Goal: Task Accomplishment & Management: Complete application form

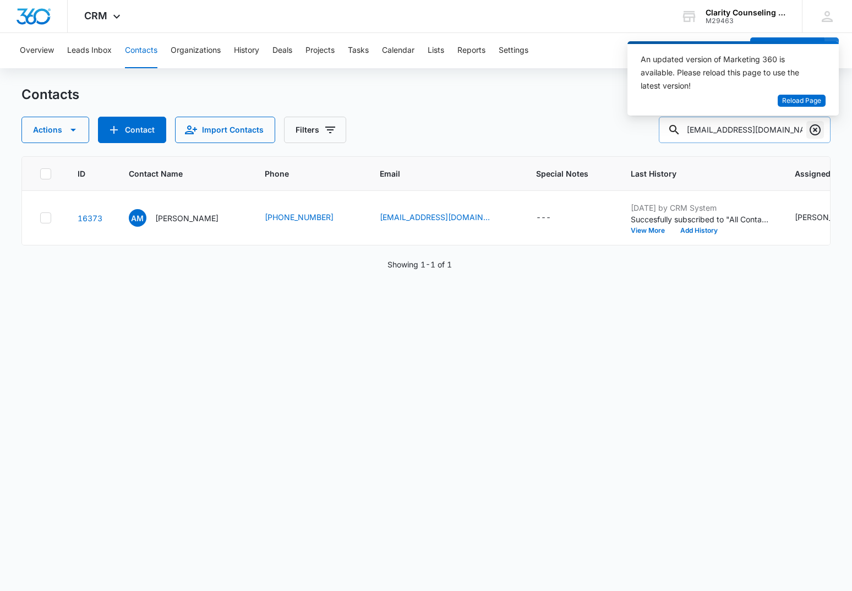
scroll to position [0, 283]
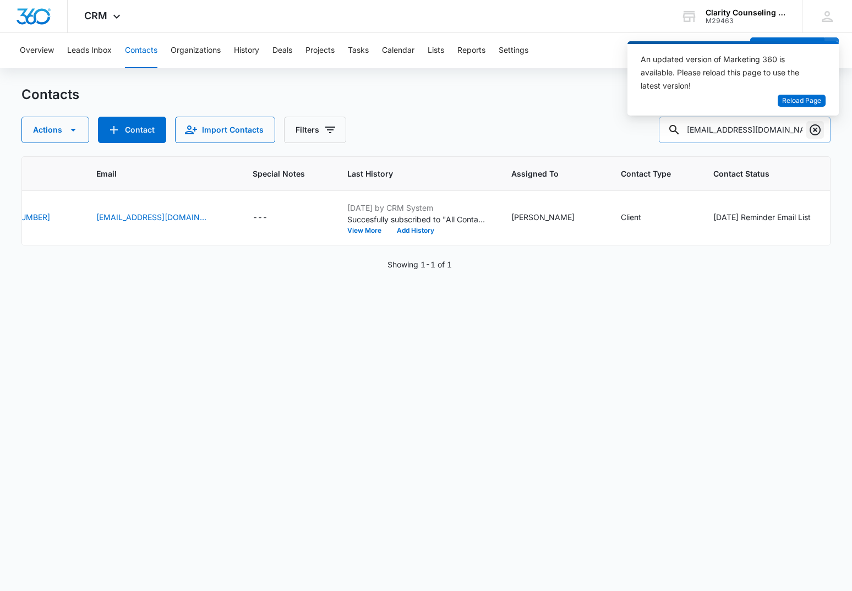
click at [815, 130] on icon "Clear" at bounding box center [815, 129] width 11 height 11
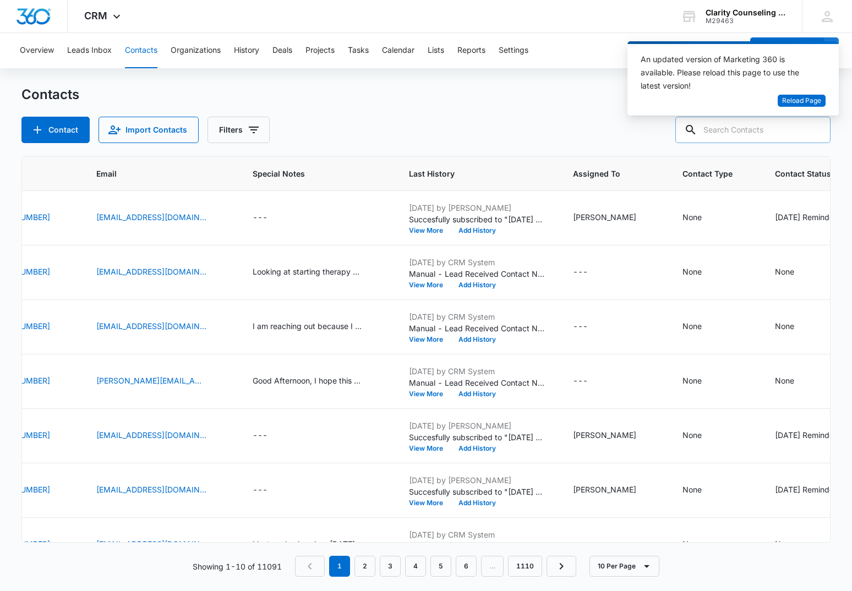
click at [817, 132] on div at bounding box center [815, 130] width 18 height 26
paste input "[EMAIL_ADDRESS][DOMAIN_NAME]"
type input "[EMAIL_ADDRESS][DOMAIN_NAME]"
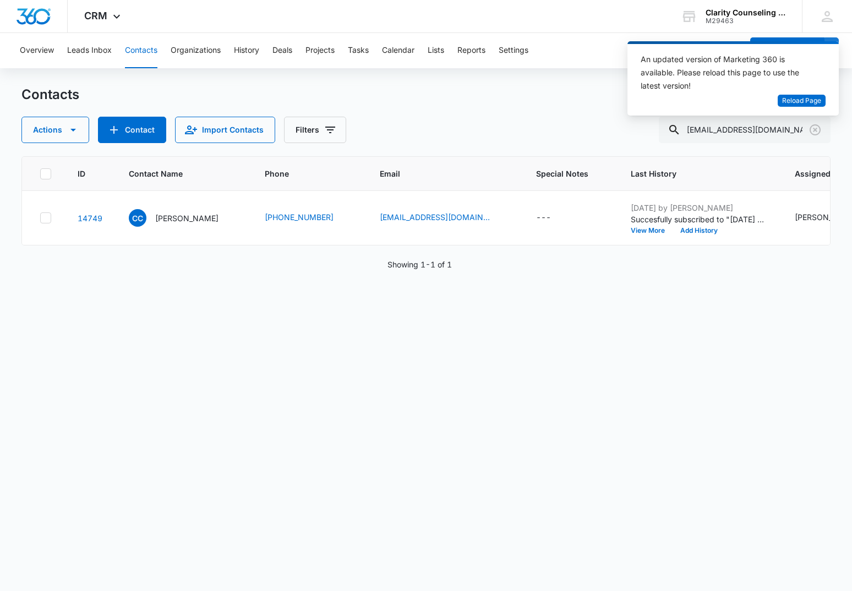
scroll to position [0, 0]
click at [816, 130] on icon "Clear" at bounding box center [815, 129] width 11 height 11
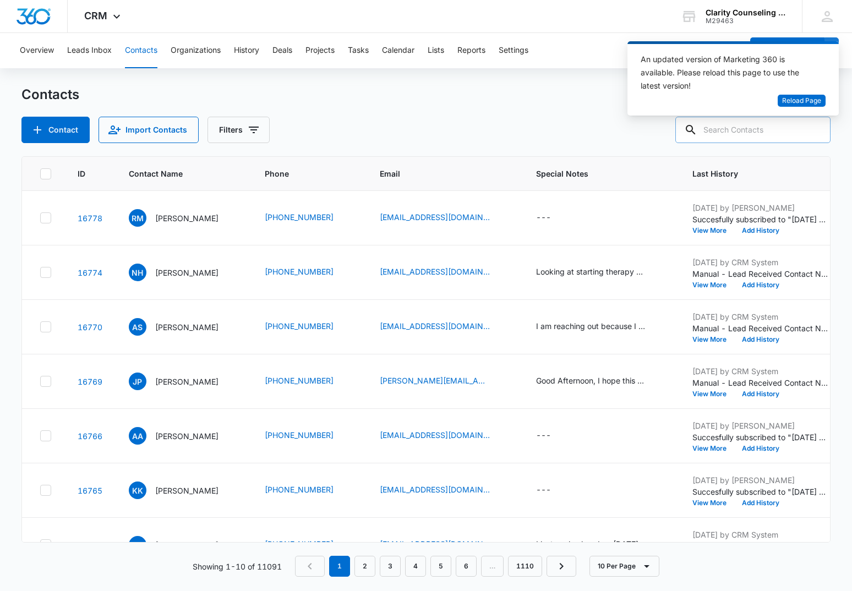
paste input "[EMAIL_ADDRESS][DOMAIN_NAME]"
type input "[EMAIL_ADDRESS][DOMAIN_NAME]"
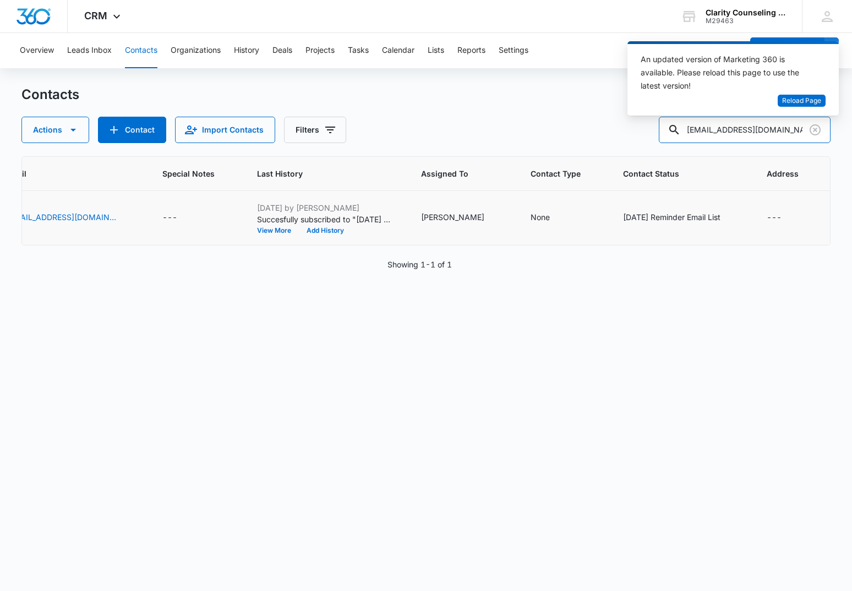
scroll to position [0, 373]
click at [812, 132] on icon "Clear" at bounding box center [814, 129] width 13 height 13
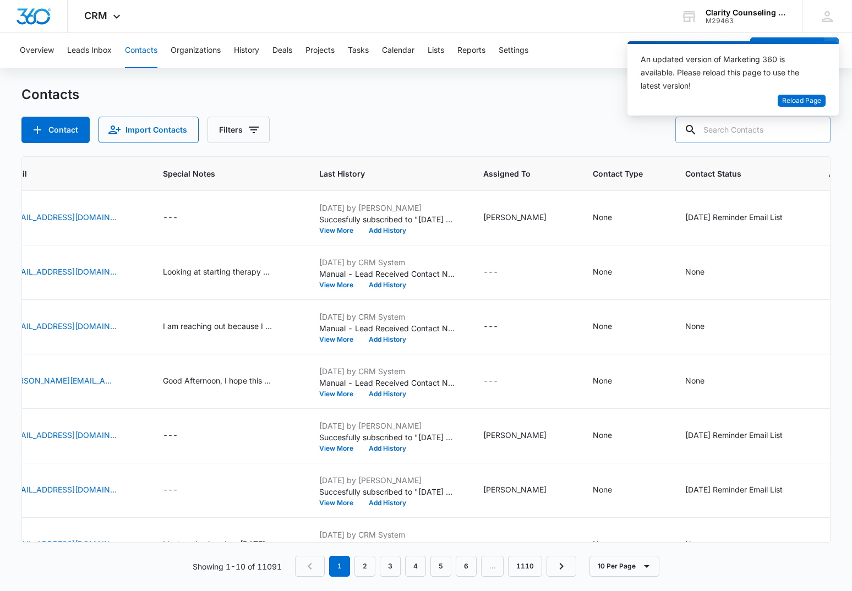
paste input "[PERSON_NAME][EMAIL_ADDRESS][PERSON_NAME][DOMAIN_NAME]"
type input "[PERSON_NAME][EMAIL_ADDRESS][PERSON_NAME][DOMAIN_NAME]"
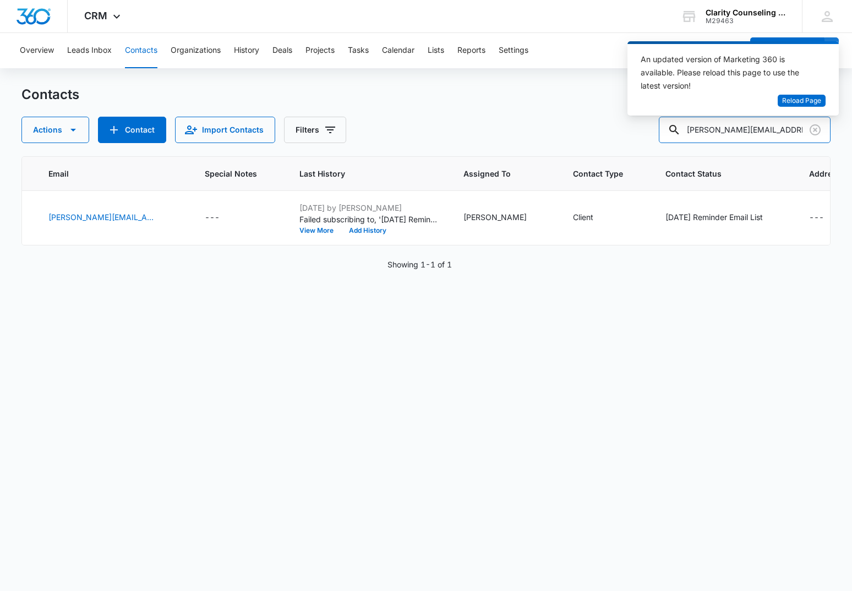
scroll to position [1, 0]
click at [678, 217] on div "[DATE] Reminder Email List" at bounding box center [713, 217] width 97 height 12
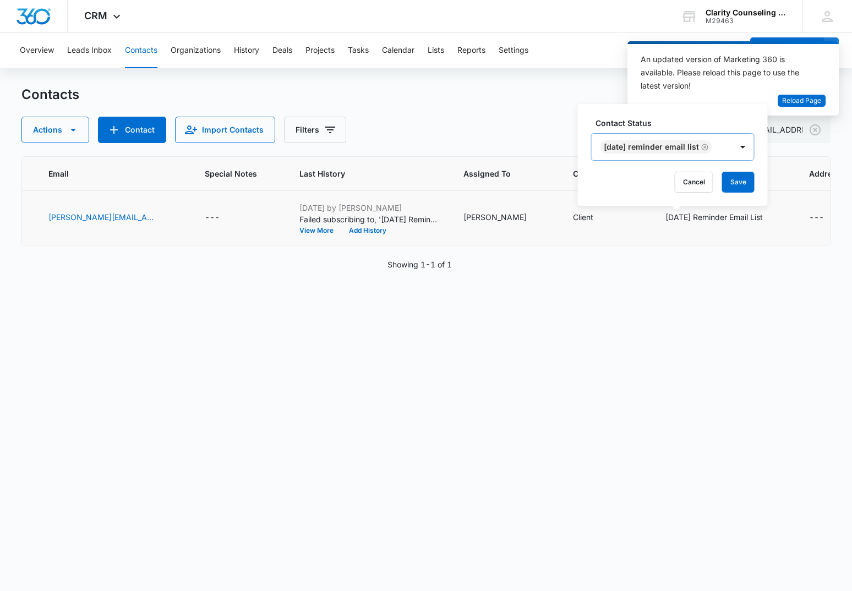
click at [709, 145] on icon "Remove Saturday Reminder Email List" at bounding box center [705, 147] width 8 height 8
click at [686, 184] on button "Save" at bounding box center [676, 182] width 32 height 21
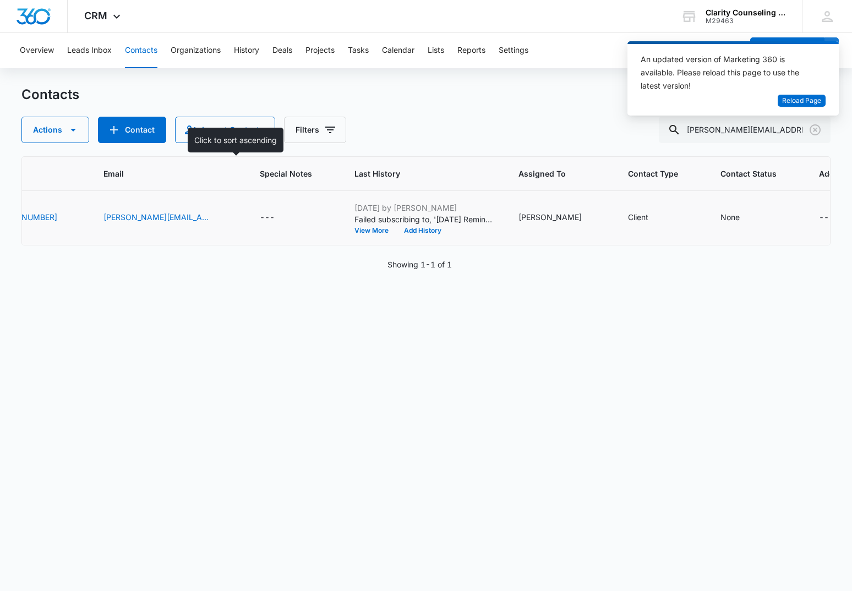
scroll to position [0, 0]
click at [813, 131] on icon "Clear" at bounding box center [815, 129] width 11 height 11
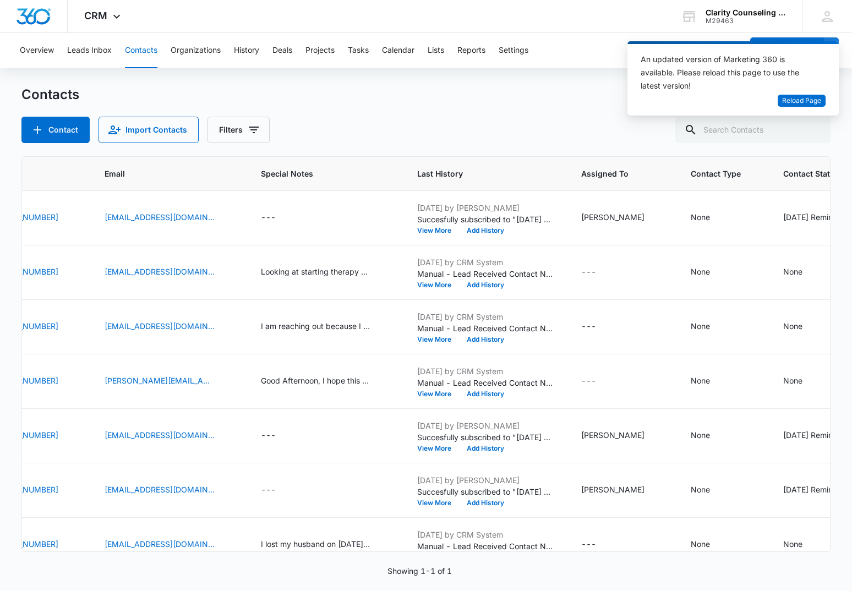
click at [813, 131] on div at bounding box center [815, 130] width 18 height 26
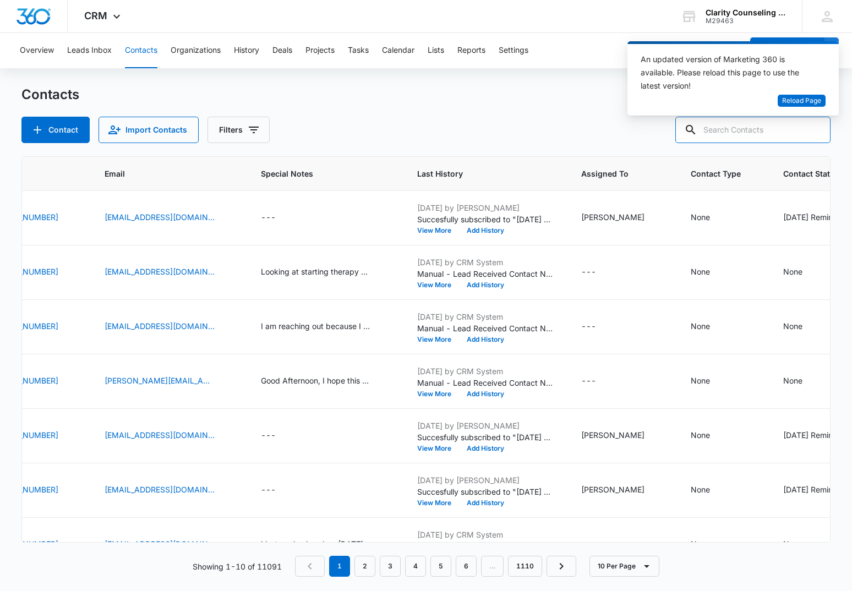
paste input "[EMAIL_ADDRESS][DOMAIN_NAME]"
type input "[EMAIL_ADDRESS][DOMAIN_NAME]"
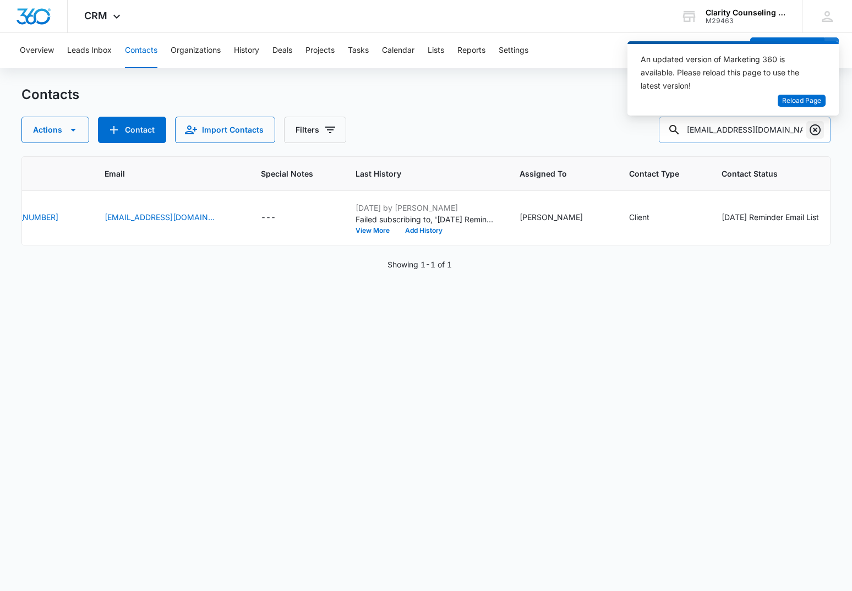
click at [810, 129] on icon "Clear" at bounding box center [814, 129] width 13 height 13
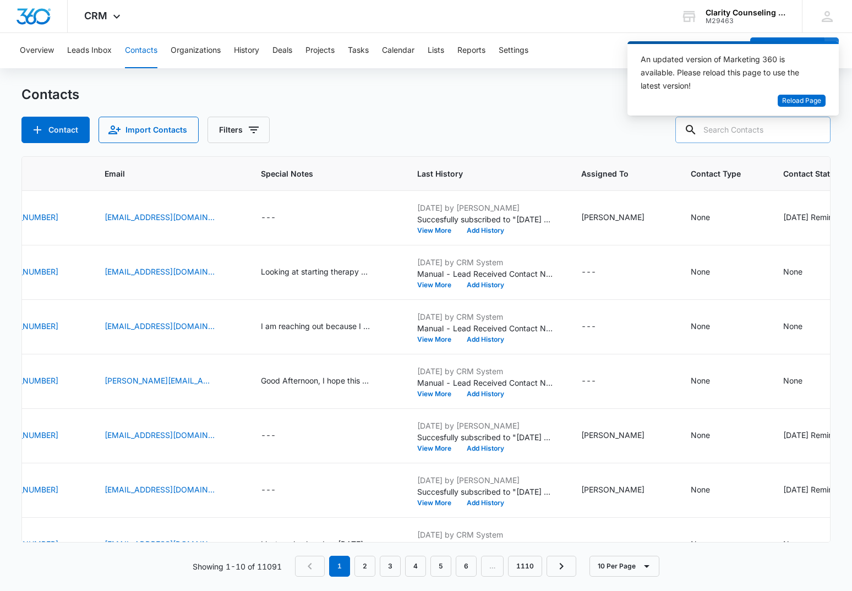
paste input "[EMAIL_ADDRESS][DOMAIN_NAME]"
type input "[EMAIL_ADDRESS][DOMAIN_NAME]"
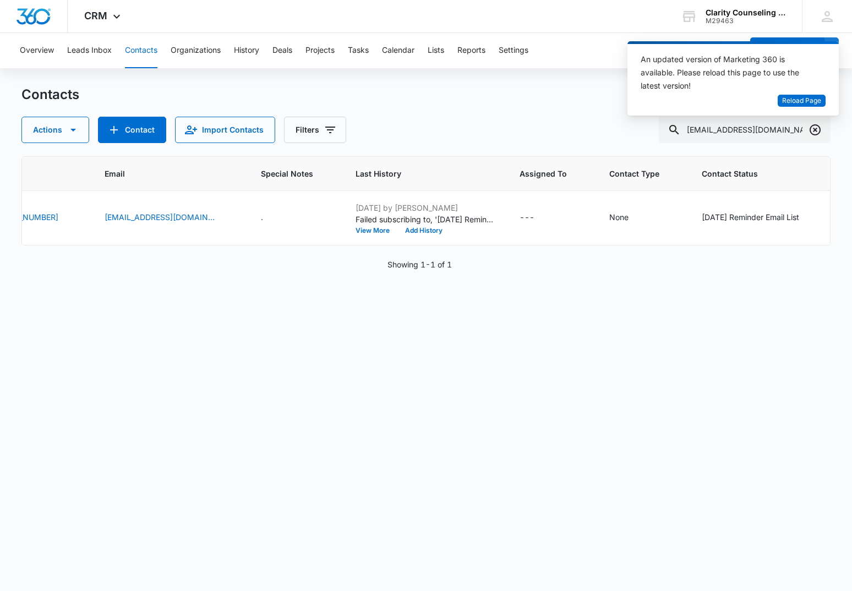
click at [819, 126] on icon "Clear" at bounding box center [815, 129] width 11 height 11
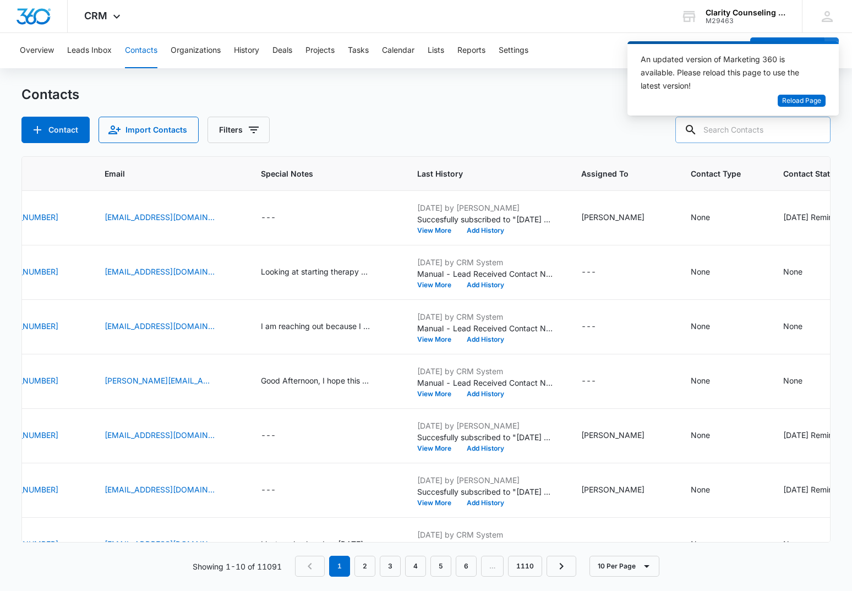
paste input "[EMAIL_ADDRESS][DOMAIN_NAME]"
type input "[EMAIL_ADDRESS][DOMAIN_NAME]"
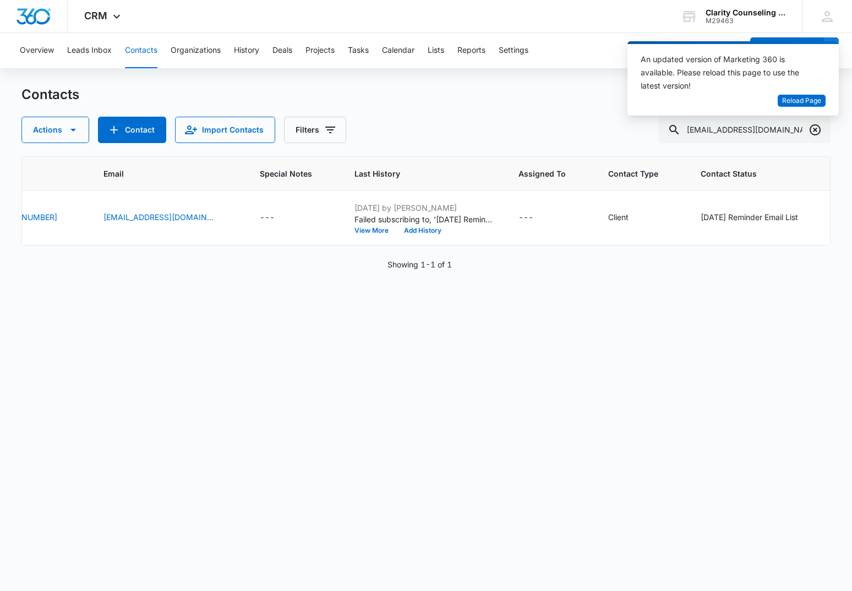
click at [810, 127] on icon "Clear" at bounding box center [814, 129] width 13 height 13
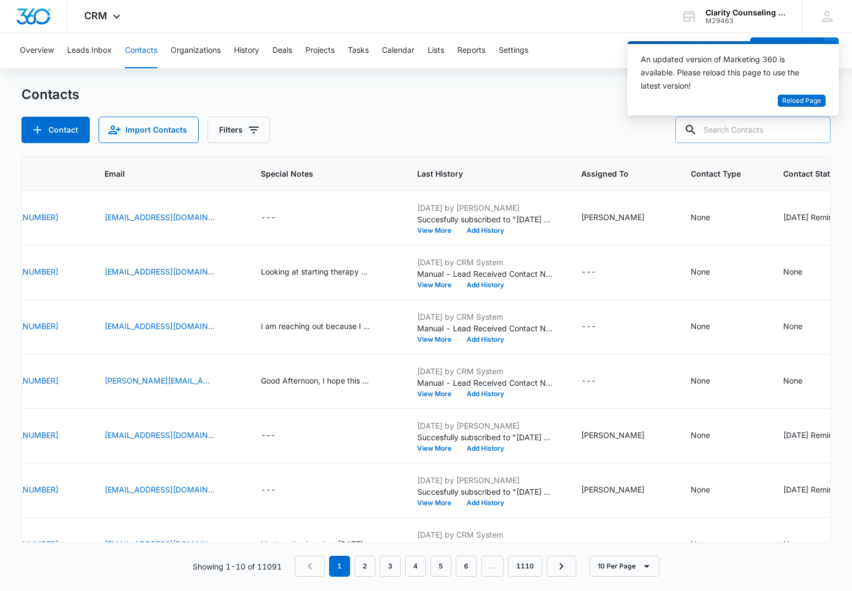
paste input "[EMAIL_ADDRESS][DOMAIN_NAME]"
type input "[EMAIL_ADDRESS][DOMAIN_NAME]"
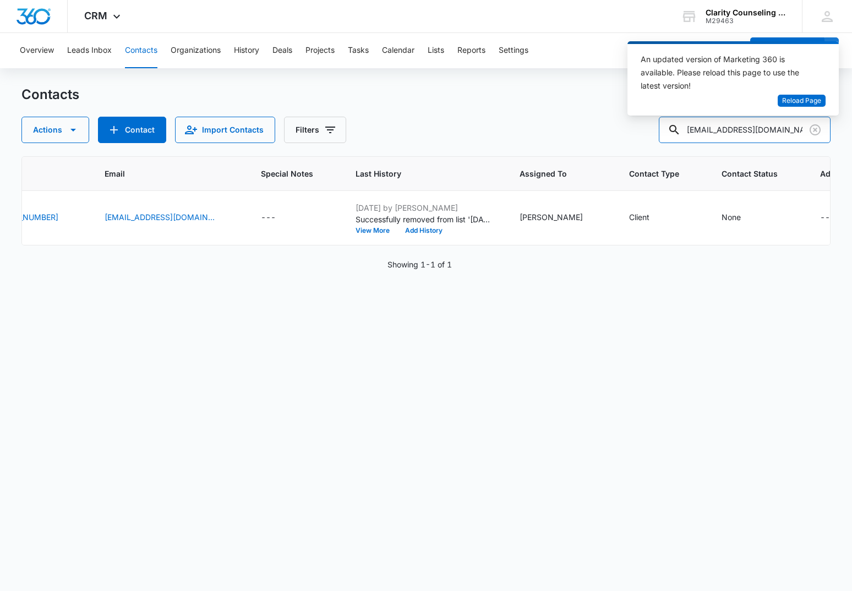
scroll to position [0, 266]
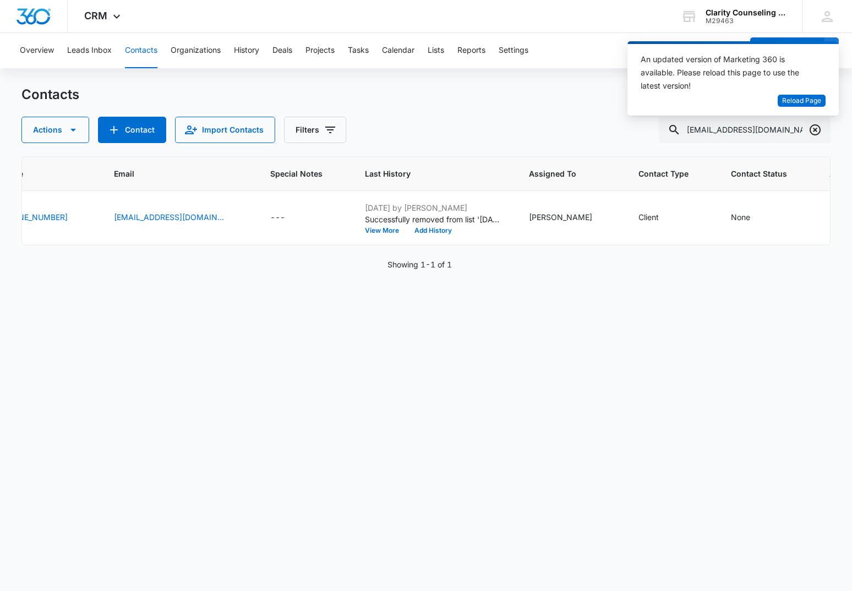
click at [819, 130] on icon "Clear" at bounding box center [814, 129] width 13 height 13
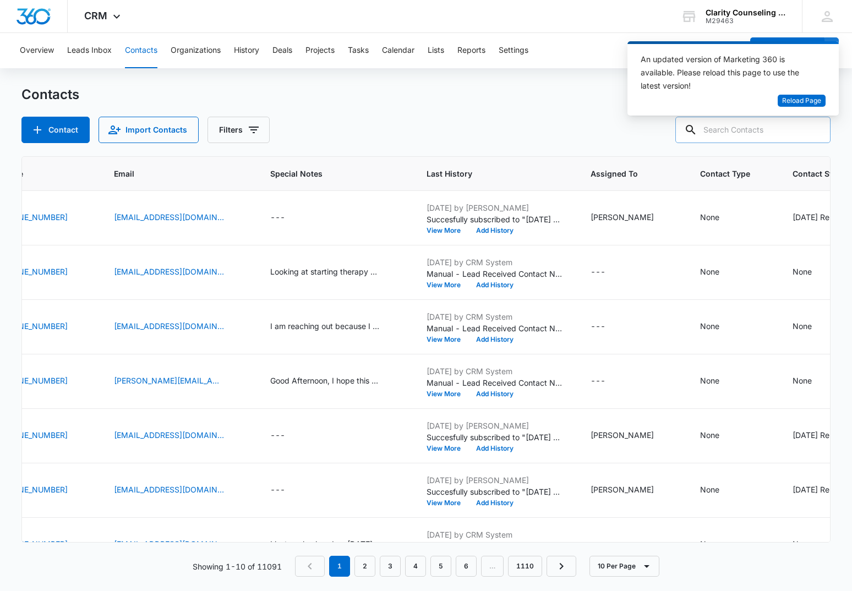
paste input "[DOMAIN_NAME][EMAIL_ADDRESS][DOMAIN_NAME]"
type input "[DOMAIN_NAME][EMAIL_ADDRESS][DOMAIN_NAME]"
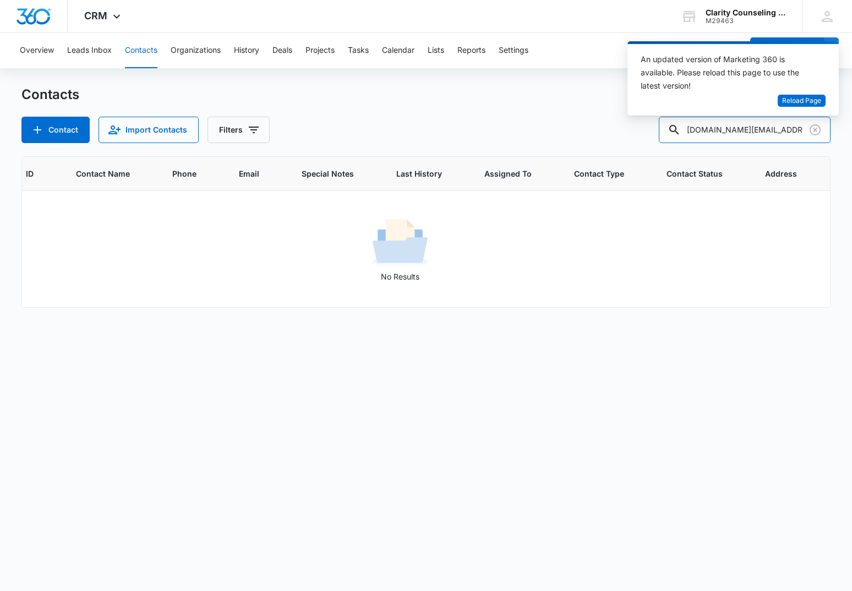
scroll to position [0, 46]
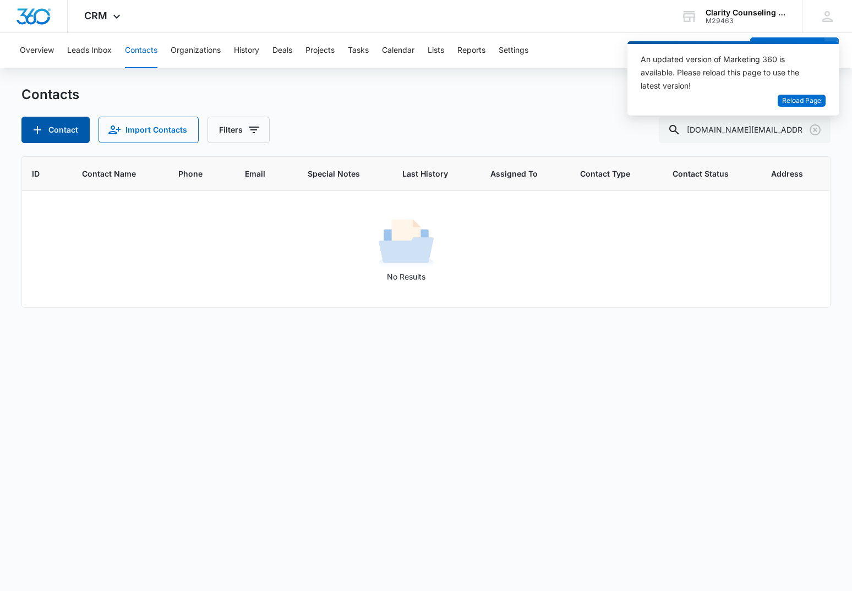
click at [62, 137] on button "Contact" at bounding box center [55, 130] width 68 height 26
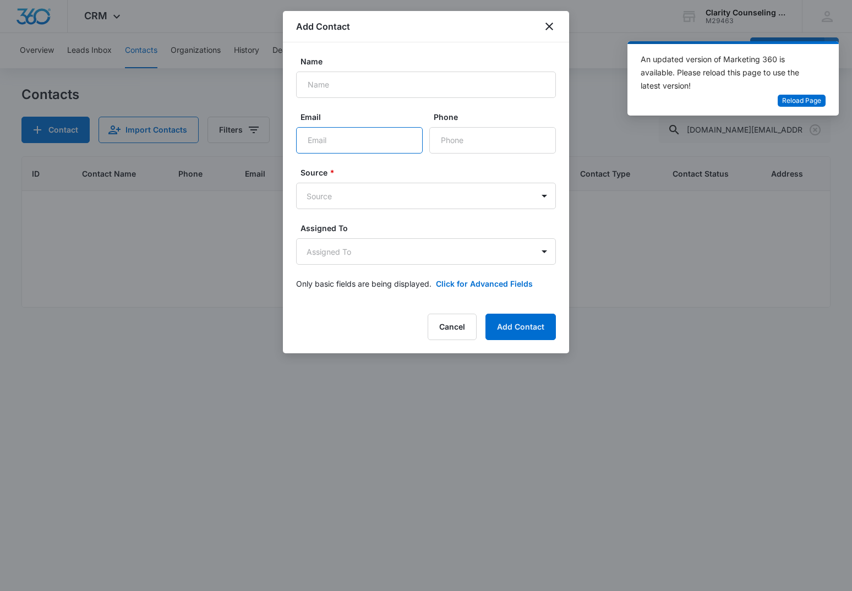
paste input "[DOMAIN_NAME][EMAIL_ADDRESS][DOMAIN_NAME]"
type input "[DOMAIN_NAME][EMAIL_ADDRESS][DOMAIN_NAME]"
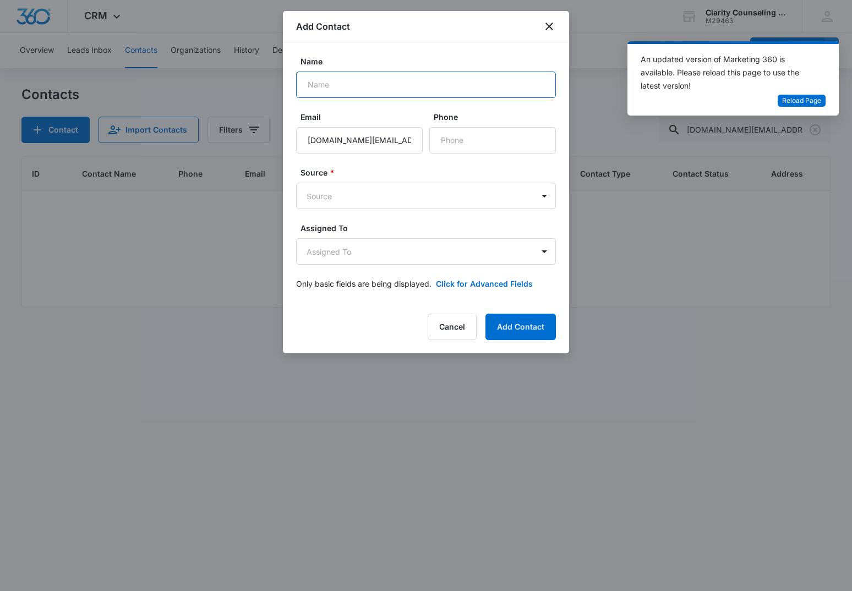
scroll to position [0, 1]
paste input "[PERSON_NAME]"
type input "[PERSON_NAME]"
click at [454, 142] on input "Phone" at bounding box center [492, 140] width 127 height 26
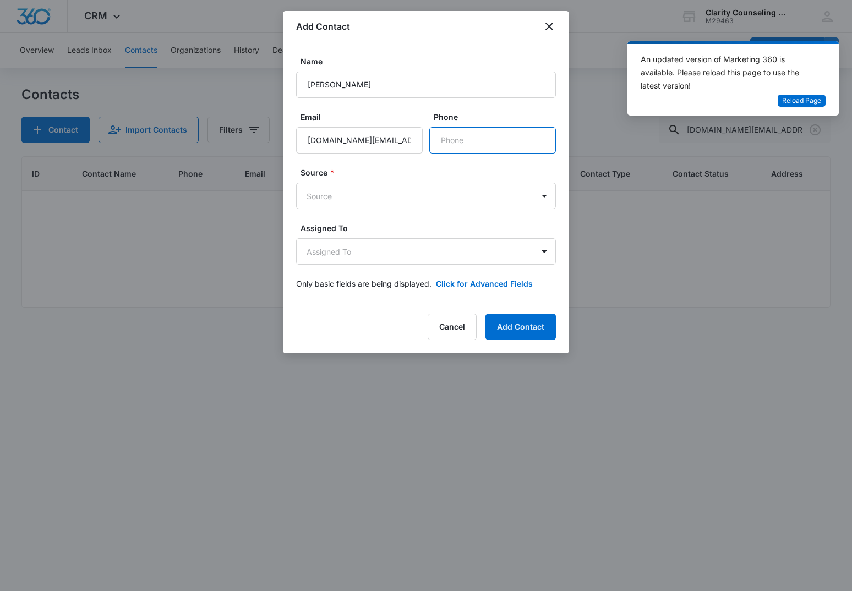
scroll to position [0, 1]
paste input "[PHONE_NUMBER]"
type input "[PHONE_NUMBER]"
click at [402, 211] on form "Name [PERSON_NAME] Email [DOMAIN_NAME][EMAIL_ADDRESS][DOMAIN_NAME] Phone Source…" at bounding box center [426, 179] width 260 height 247
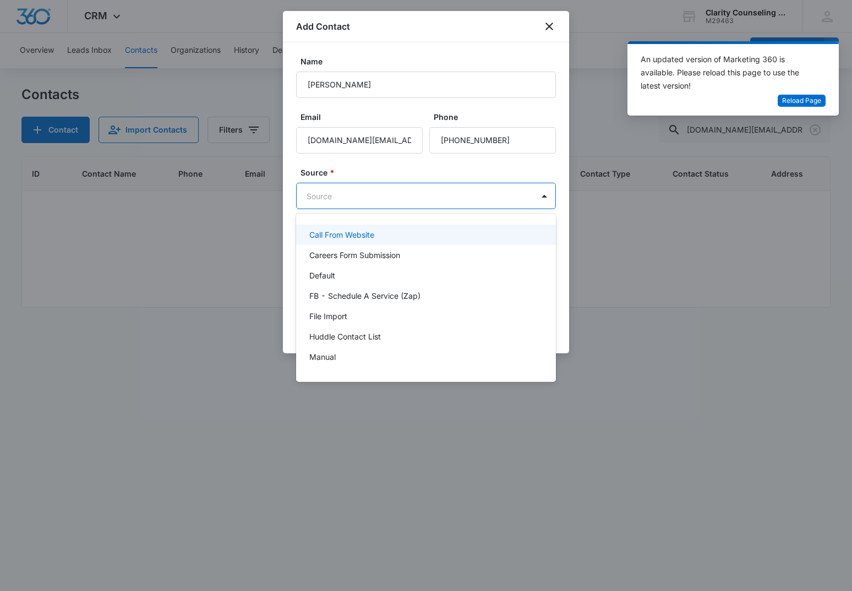
click at [402, 201] on body "CRM Apps Reputation Websites Forms CRM Email Social Content Ads Intelligence Fi…" at bounding box center [426, 295] width 852 height 591
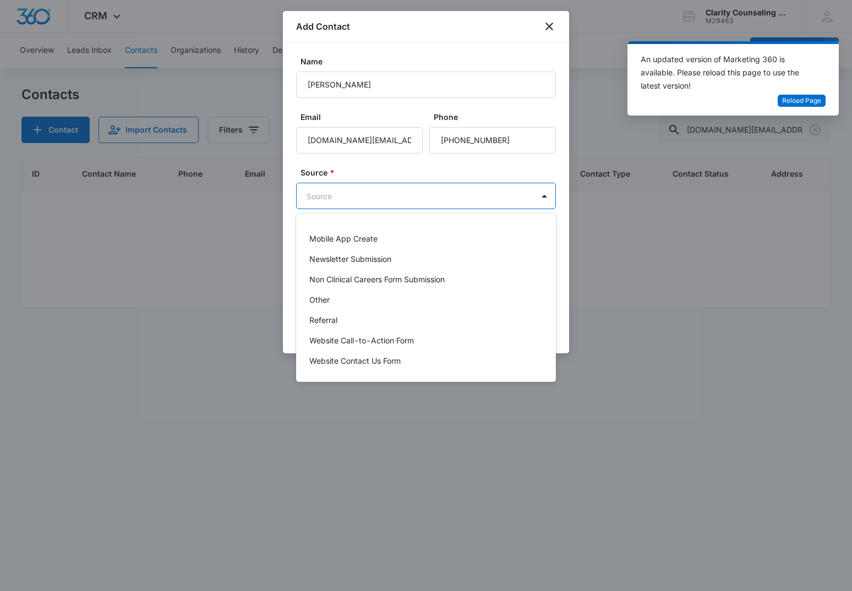
scroll to position [139, 0]
click at [307, 302] on div "Other" at bounding box center [426, 299] width 260 height 20
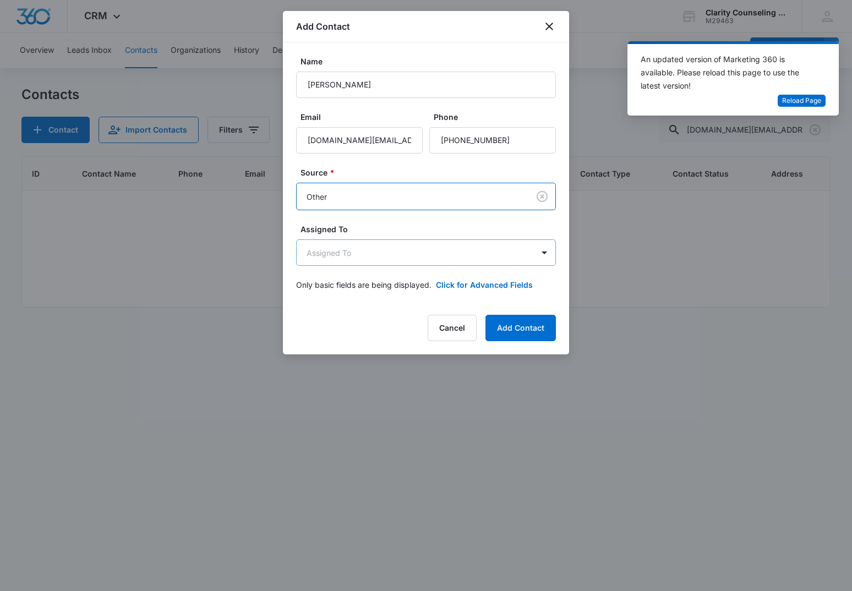
click at [338, 252] on body "CRM Apps Reputation Websites Forms CRM Email Social Content Ads Intelligence Fi…" at bounding box center [426, 295] width 852 height 591
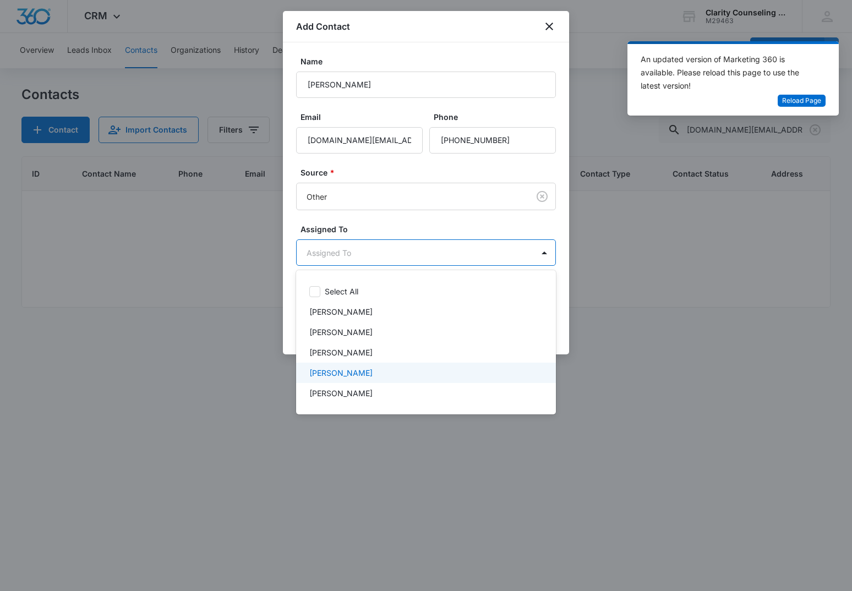
click at [336, 375] on p "[PERSON_NAME]" at bounding box center [340, 373] width 63 height 12
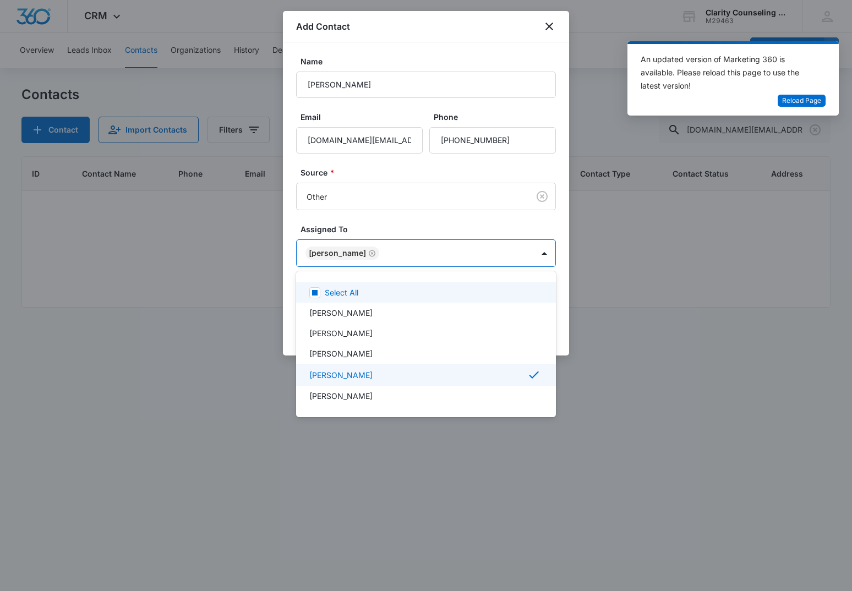
drag, startPoint x: 379, startPoint y: 219, endPoint x: 469, endPoint y: 278, distance: 108.2
click at [379, 219] on div at bounding box center [426, 295] width 852 height 591
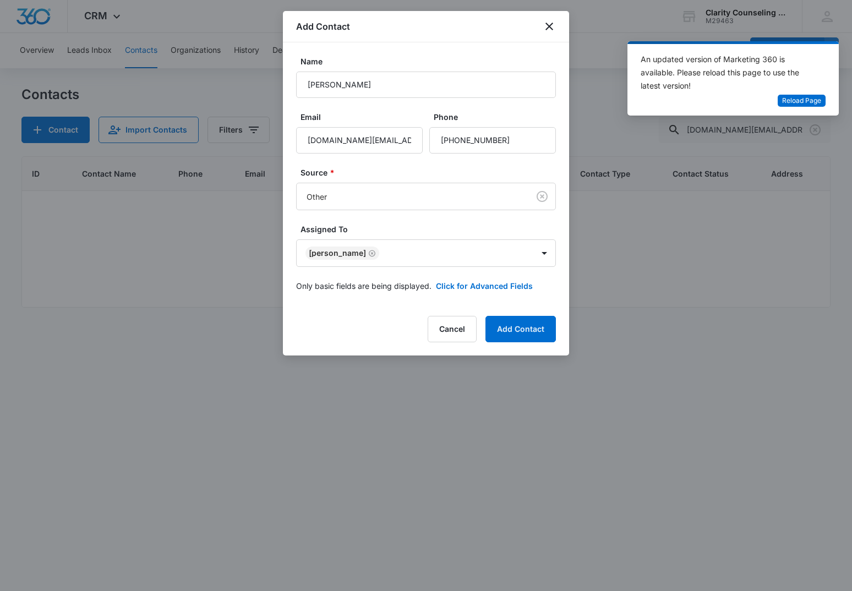
click at [508, 330] on button "Add Contact" at bounding box center [520, 329] width 70 height 26
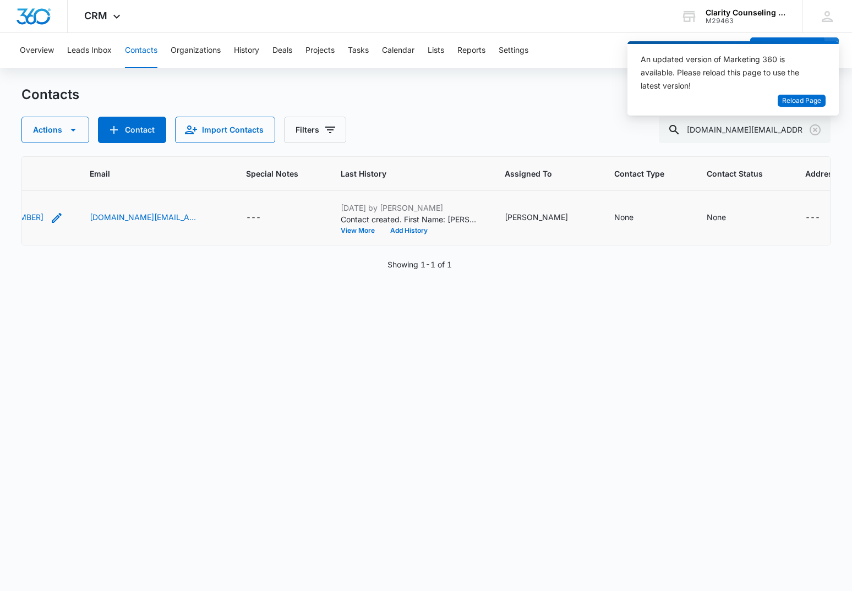
scroll to position [0, 289]
drag, startPoint x: 821, startPoint y: 130, endPoint x: 794, endPoint y: 132, distance: 27.0
click at [821, 130] on icon "Clear" at bounding box center [815, 129] width 11 height 11
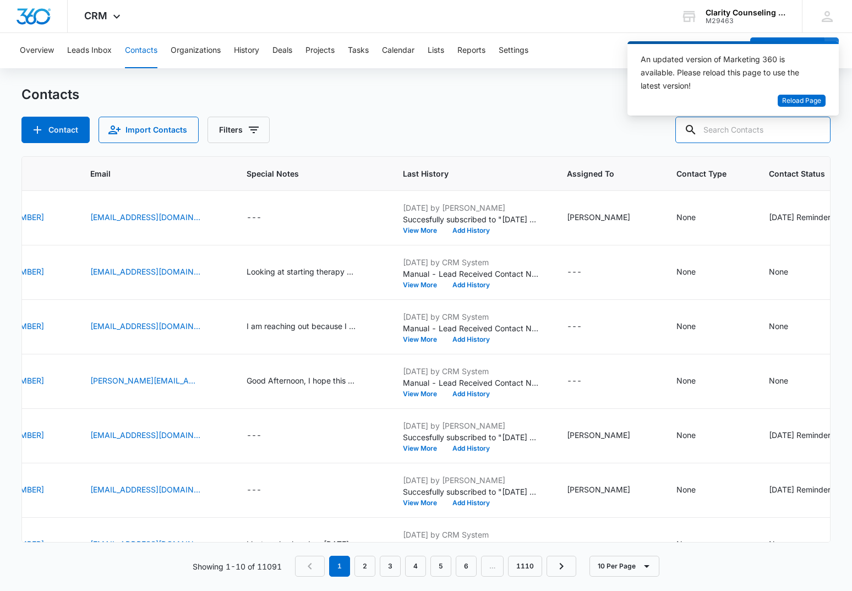
paste input "[EMAIL_ADDRESS][DOMAIN_NAME]"
type input "[EMAIL_ADDRESS][DOMAIN_NAME]"
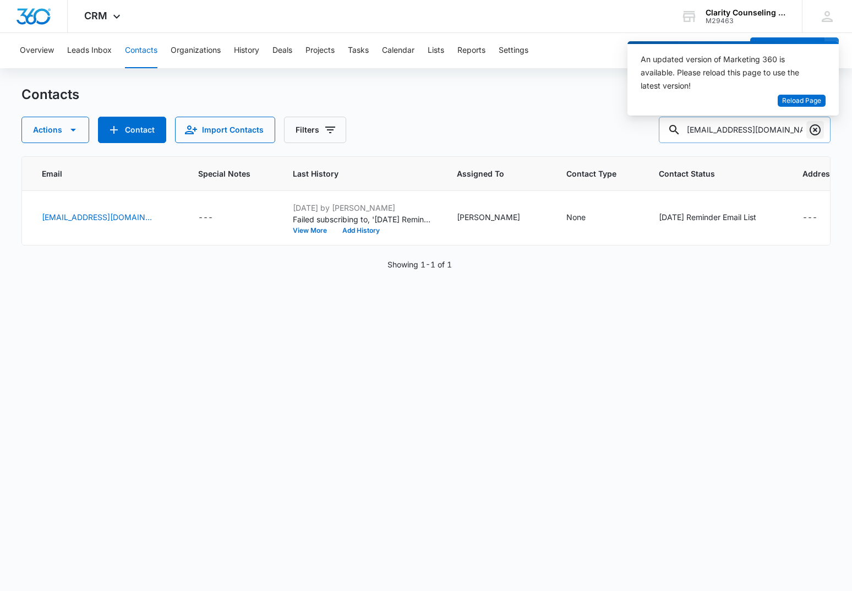
click at [816, 132] on icon "Clear" at bounding box center [814, 129] width 13 height 13
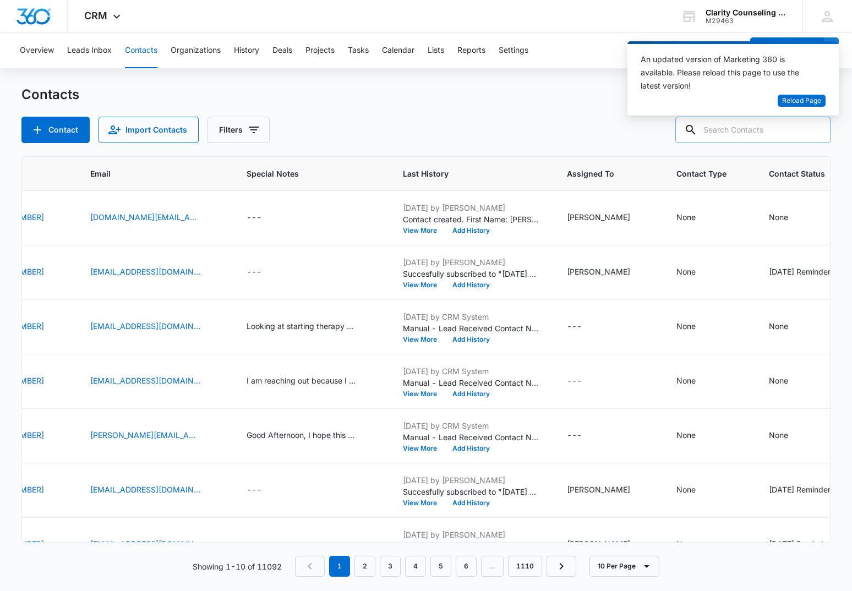
paste input "[PERSON_NAME][EMAIL_ADDRESS][PERSON_NAME][DOMAIN_NAME]"
type input "[PERSON_NAME][EMAIL_ADDRESS][PERSON_NAME][DOMAIN_NAME]"
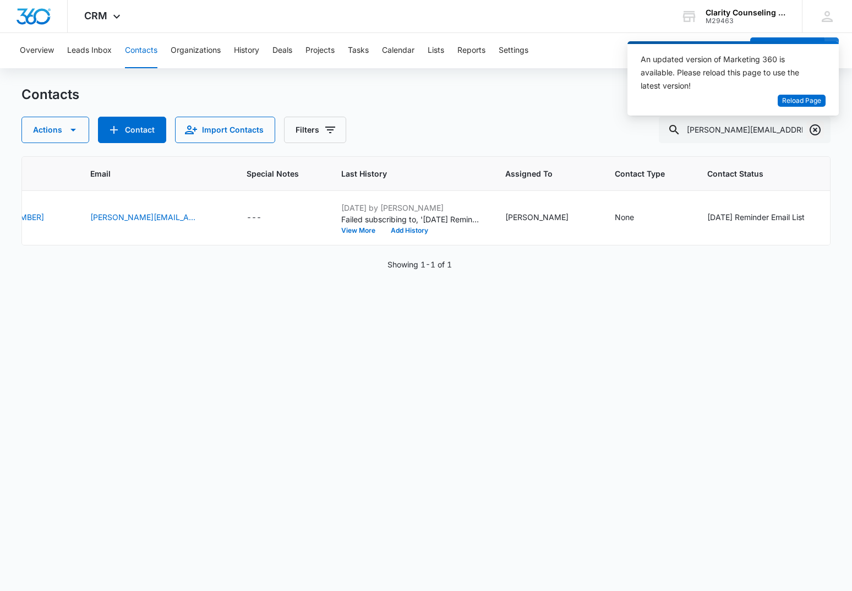
click at [816, 134] on icon "Clear" at bounding box center [815, 129] width 11 height 11
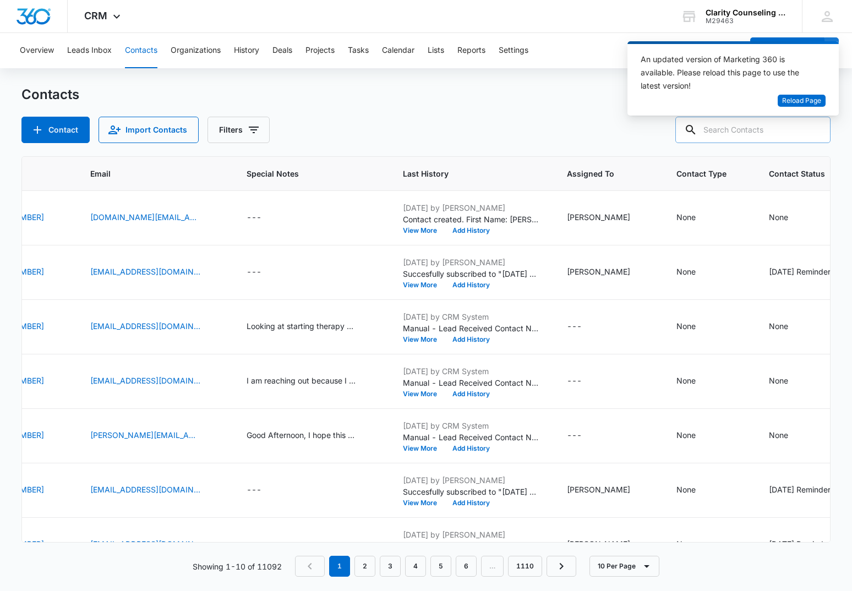
paste input "[EMAIL_ADDRESS][DOMAIN_NAME]"
type input "[EMAIL_ADDRESS][DOMAIN_NAME]"
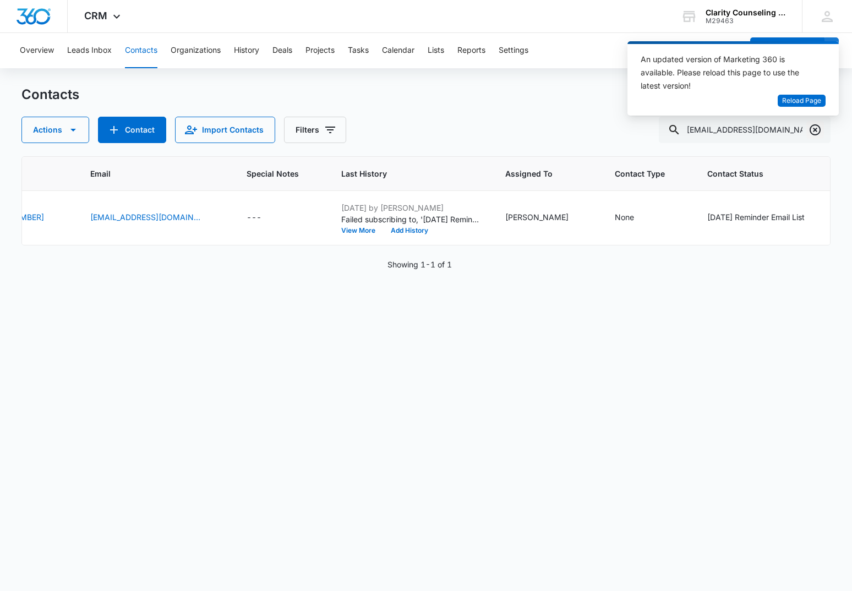
click at [814, 126] on icon "Clear" at bounding box center [814, 129] width 13 height 13
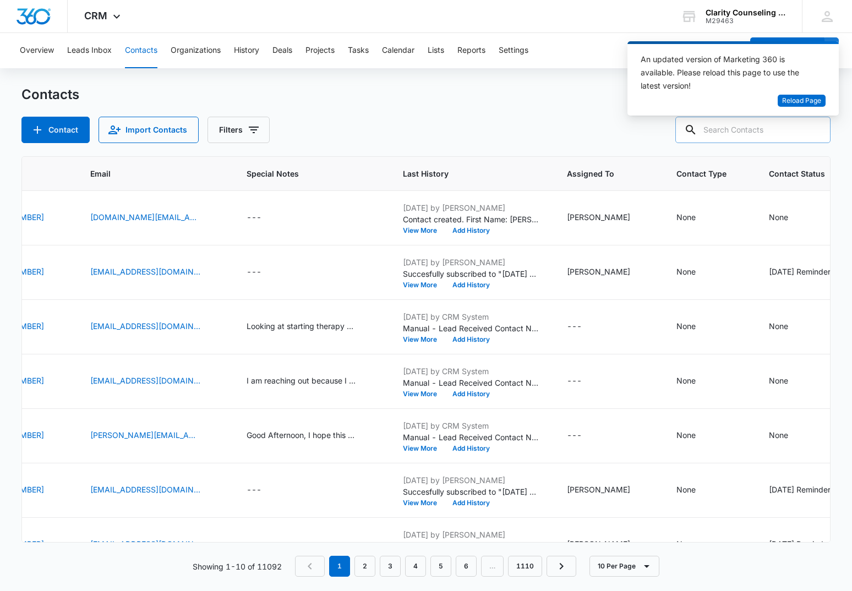
paste input "[EMAIL_ADDRESS][DOMAIN_NAME]"
type input "[EMAIL_ADDRESS][DOMAIN_NAME]"
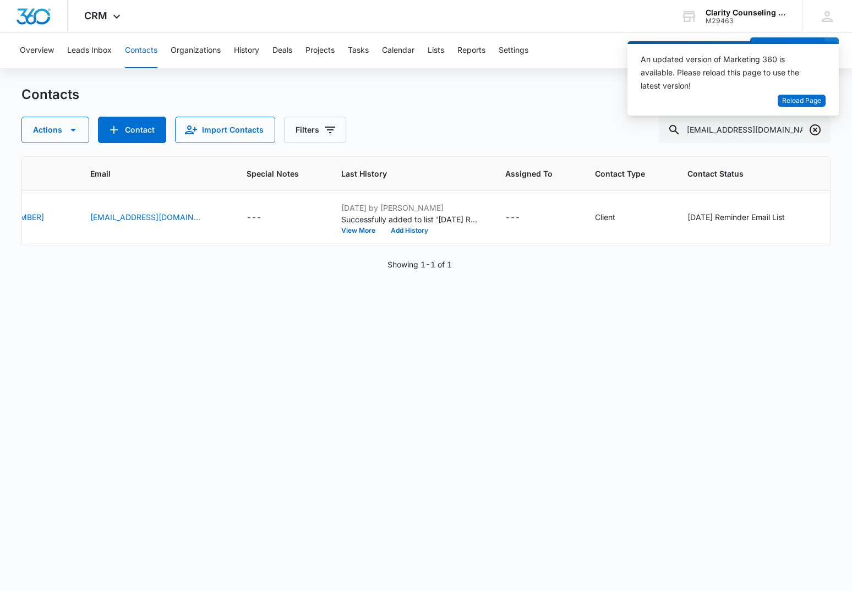
click at [818, 126] on icon "Clear" at bounding box center [815, 129] width 11 height 11
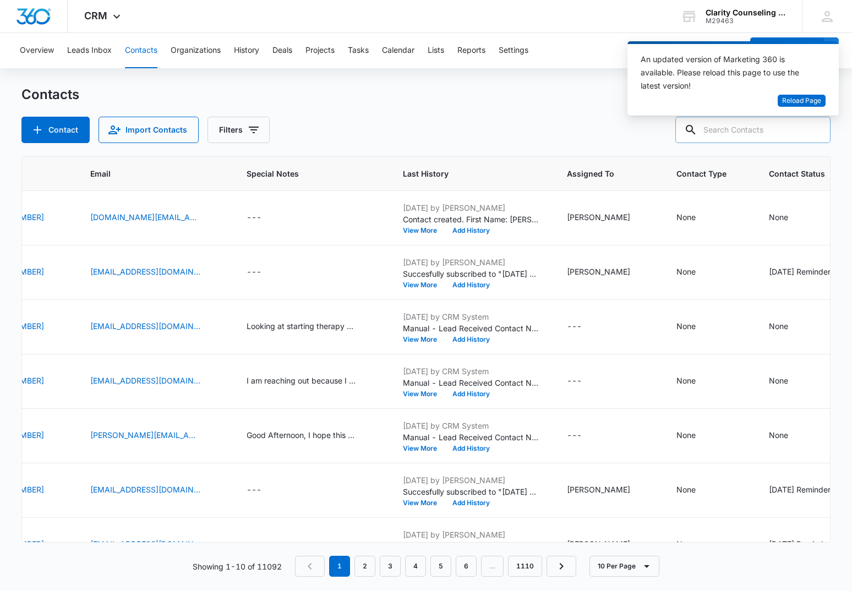
paste input "[EMAIL_ADDRESS][DOMAIN_NAME]"
type input "[EMAIL_ADDRESS][DOMAIN_NAME]"
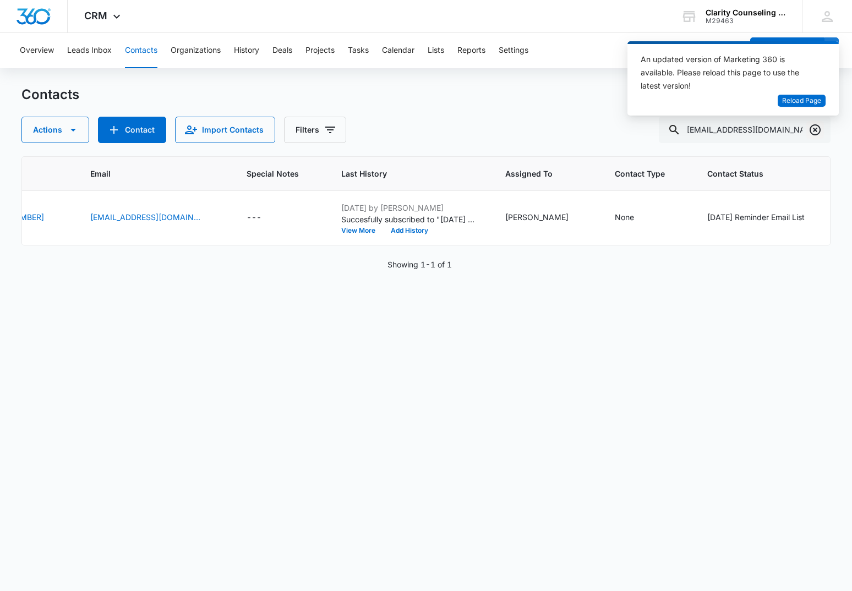
click at [812, 129] on icon "Clear" at bounding box center [814, 129] width 13 height 13
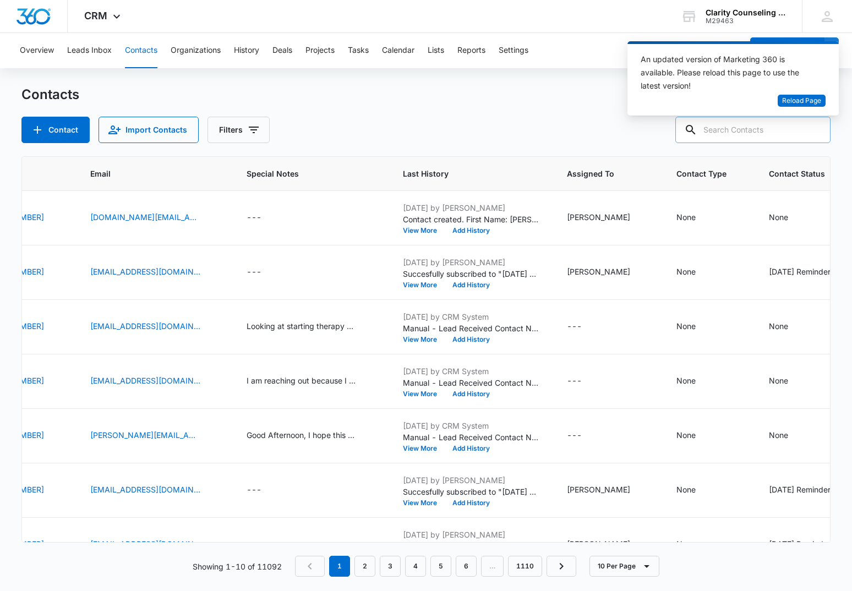
paste input "[EMAIL_ADDRESS][DOMAIN_NAME]"
type input "[EMAIL_ADDRESS][DOMAIN_NAME]"
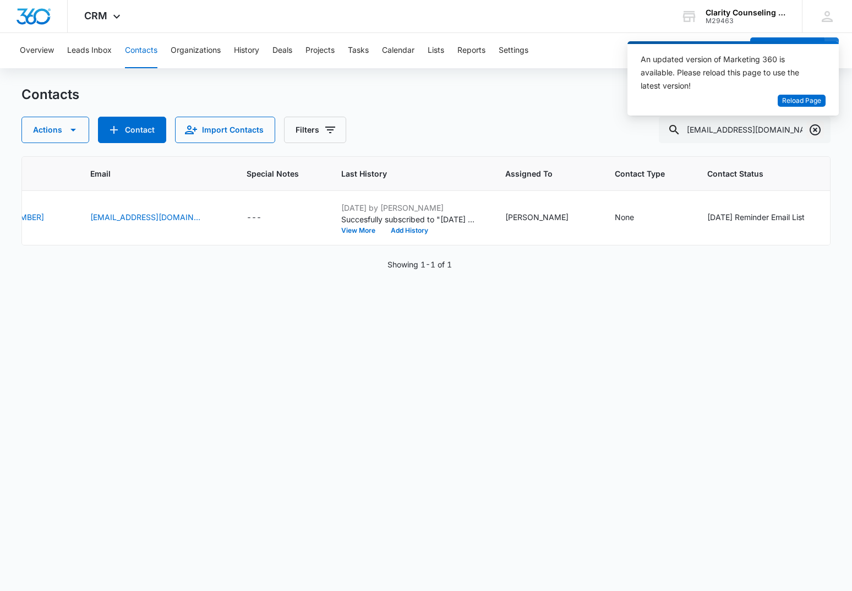
click at [817, 127] on icon "Clear" at bounding box center [814, 129] width 13 height 13
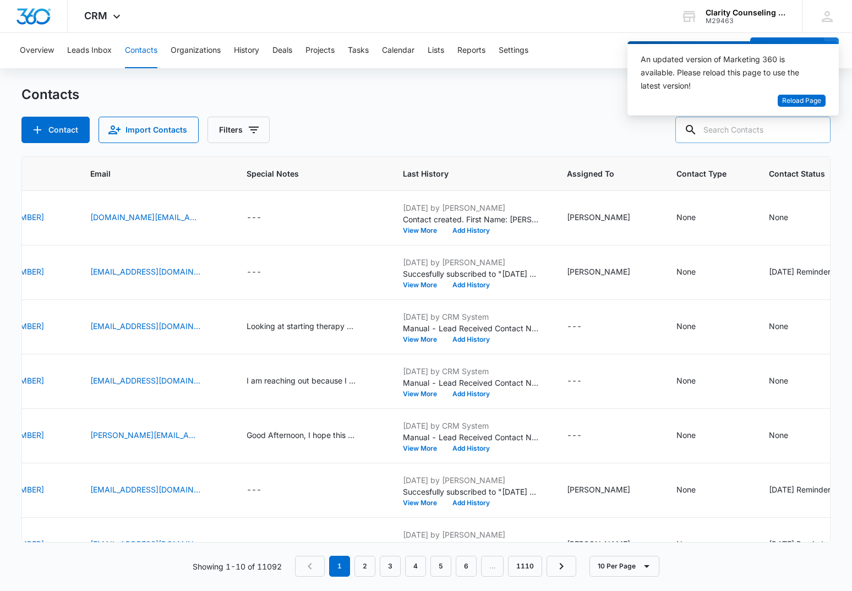
paste input "[EMAIL_ADDRESS][DOMAIN_NAME]"
type input "[EMAIL_ADDRESS][DOMAIN_NAME]"
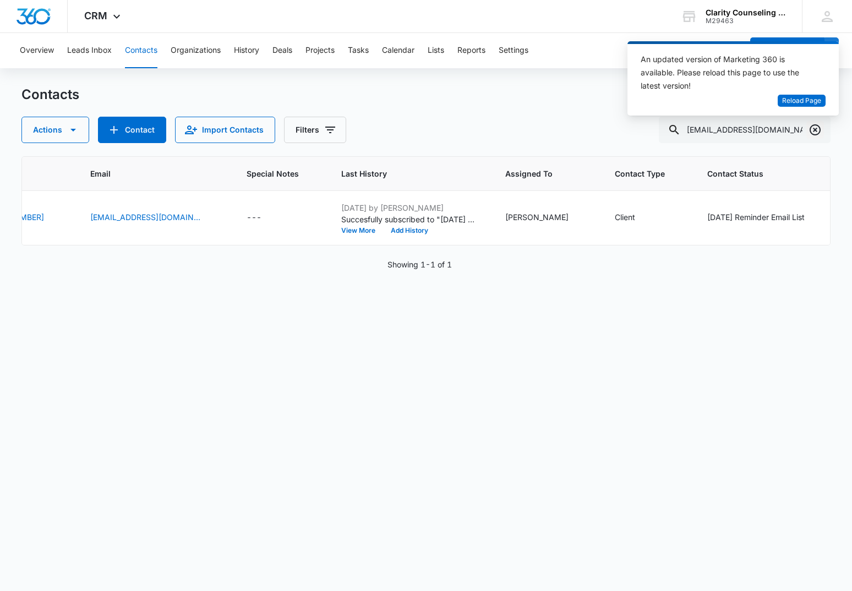
click at [816, 131] on icon "Clear" at bounding box center [815, 129] width 11 height 11
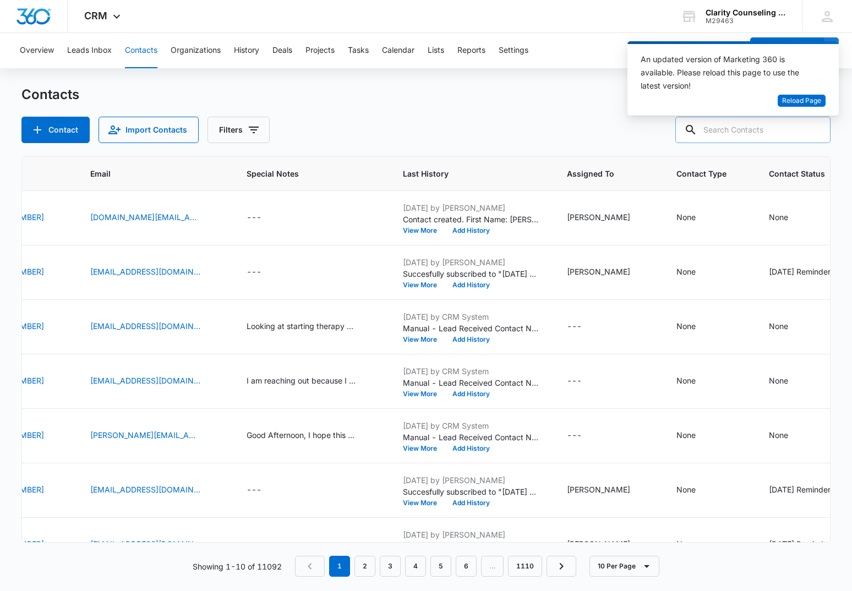
paste input "[PERSON_NAME][EMAIL_ADDRESS][PERSON_NAME][DOMAIN_NAME]"
type input "[PERSON_NAME][EMAIL_ADDRESS][PERSON_NAME][DOMAIN_NAME]"
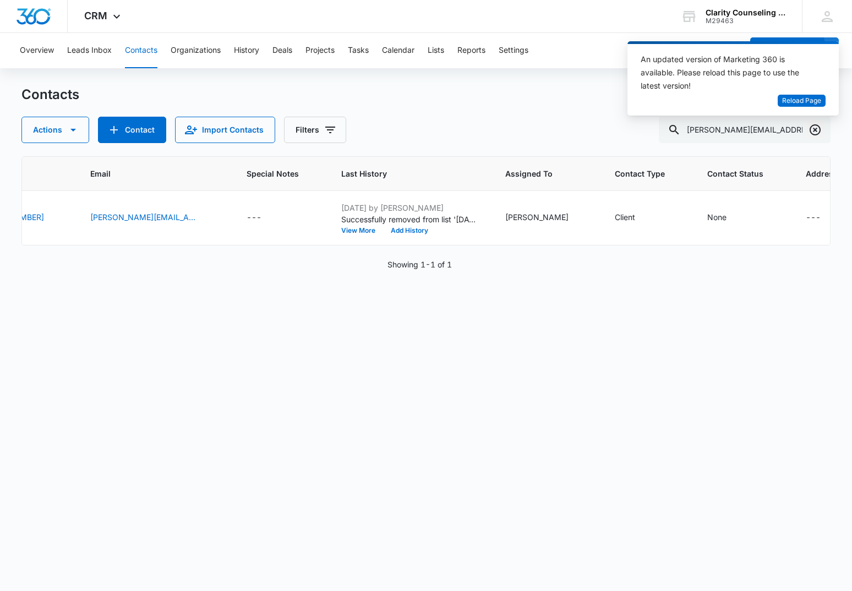
click at [819, 126] on icon "Clear" at bounding box center [814, 129] width 13 height 13
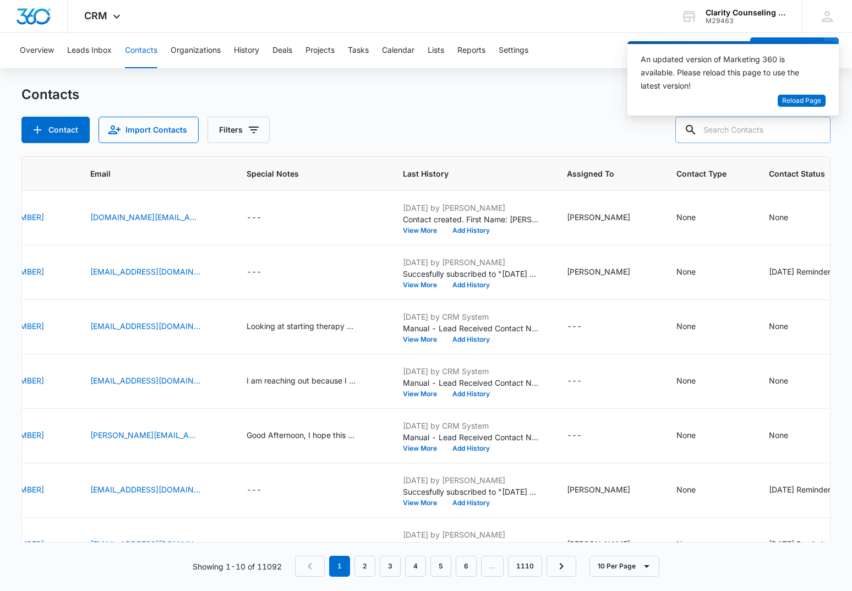
paste input "[EMAIL_ADDRESS][DOMAIN_NAME]"
type input "[EMAIL_ADDRESS][DOMAIN_NAME]"
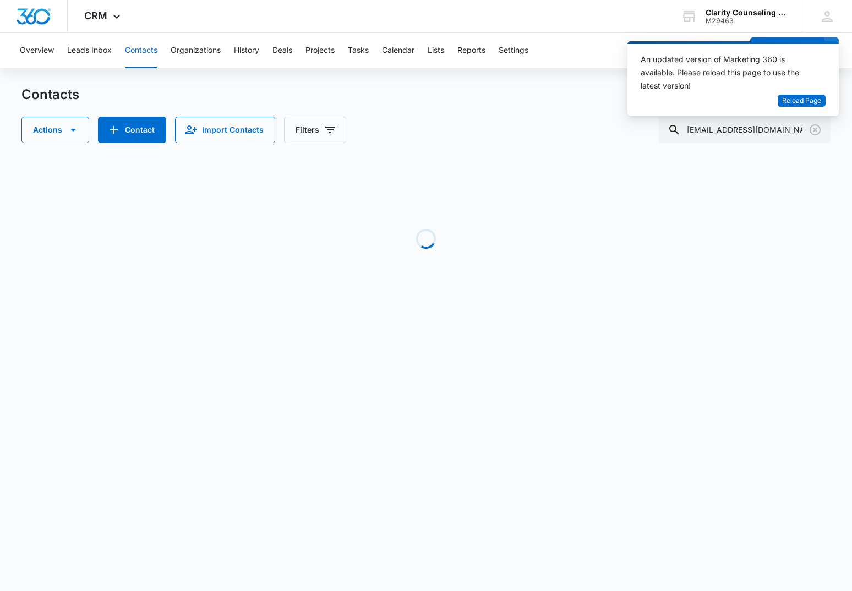
scroll to position [0, 283]
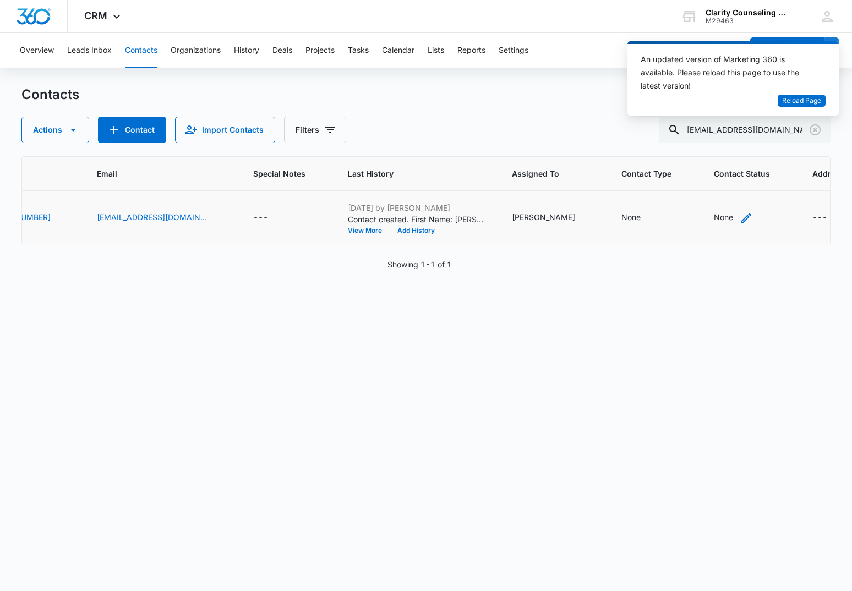
click at [714, 220] on div "None" at bounding box center [723, 217] width 19 height 12
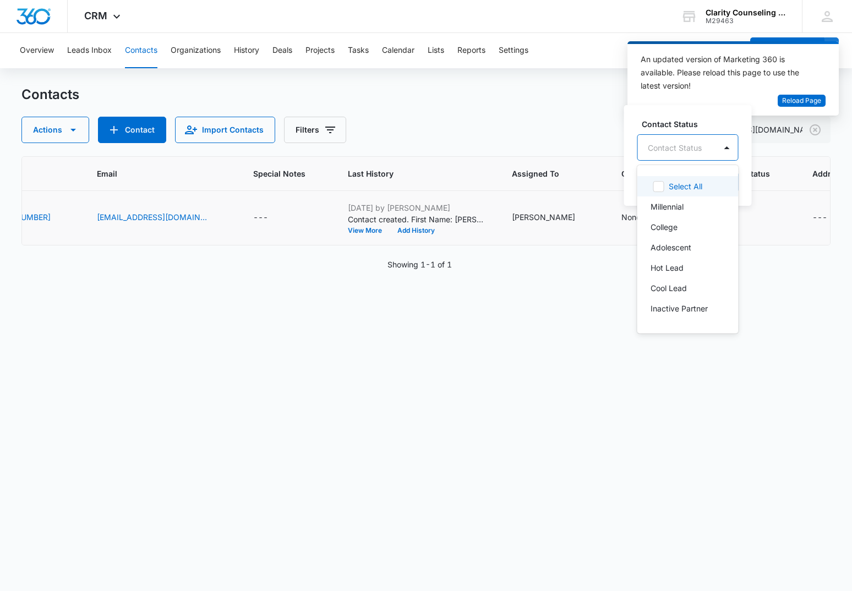
click at [693, 145] on div "Contact Status" at bounding box center [675, 148] width 54 height 12
click at [692, 242] on p "[DATE] Reminder Email List" at bounding box center [687, 232] width 73 height 23
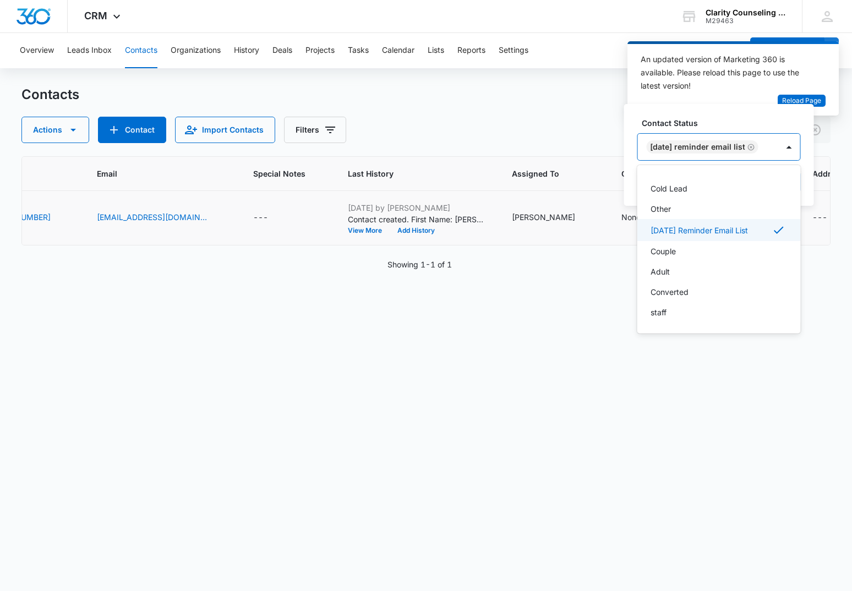
scroll to position [161, 0]
click at [796, 150] on div at bounding box center [789, 147] width 18 height 18
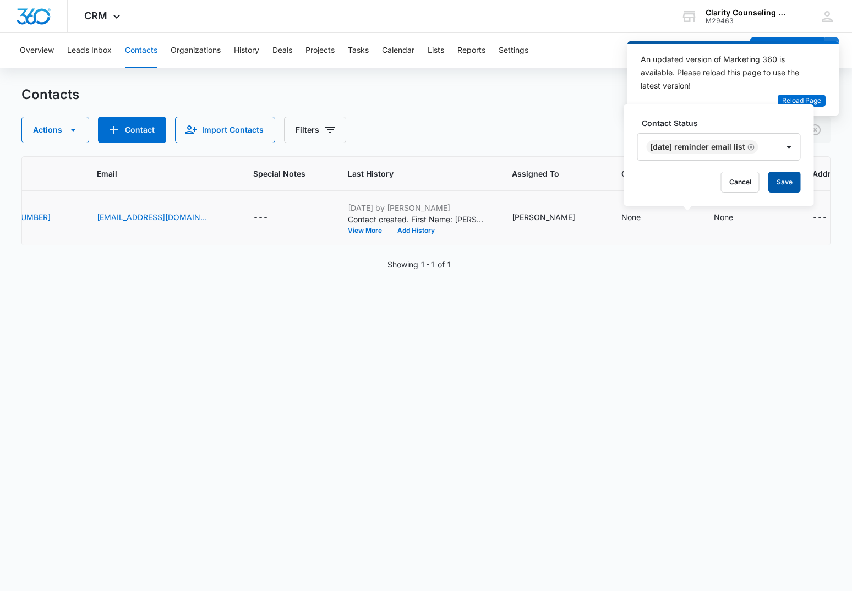
click at [795, 185] on button "Save" at bounding box center [784, 182] width 32 height 21
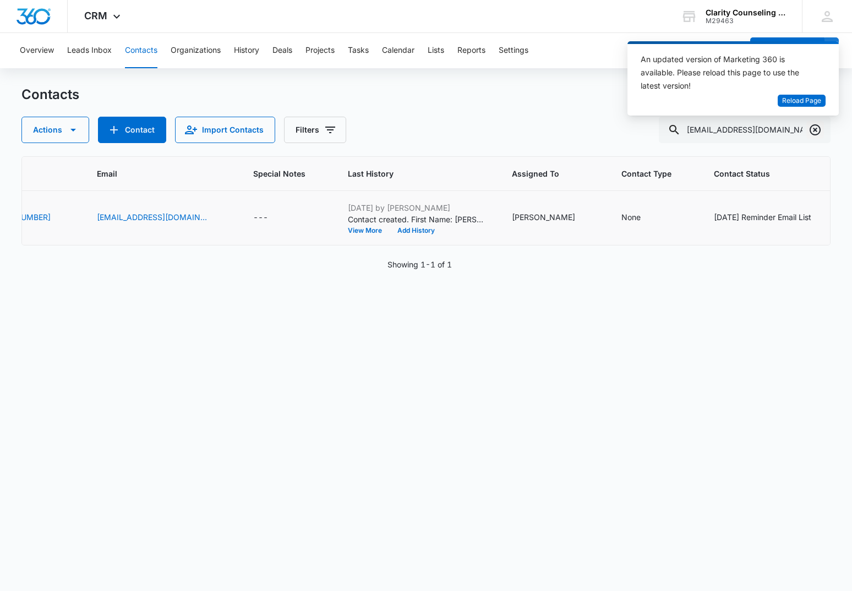
click at [815, 134] on icon "Clear" at bounding box center [814, 129] width 13 height 13
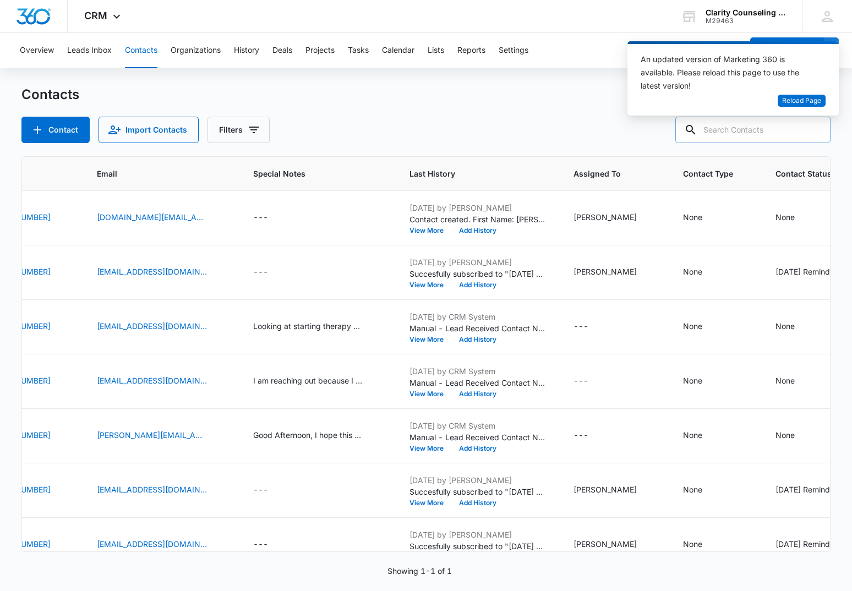
scroll to position [0, 1]
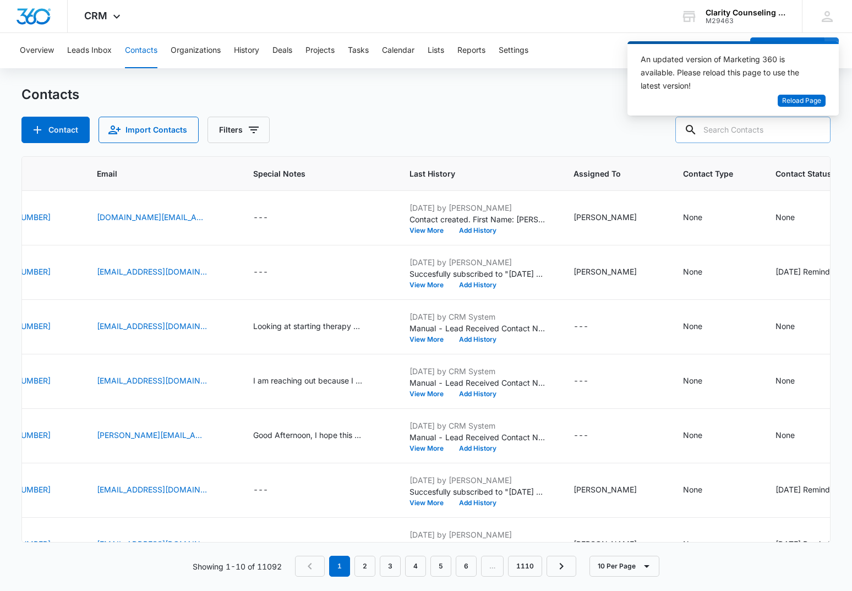
paste input "[EMAIL_ADDRESS][DOMAIN_NAME]"
type input "[EMAIL_ADDRESS][DOMAIN_NAME]"
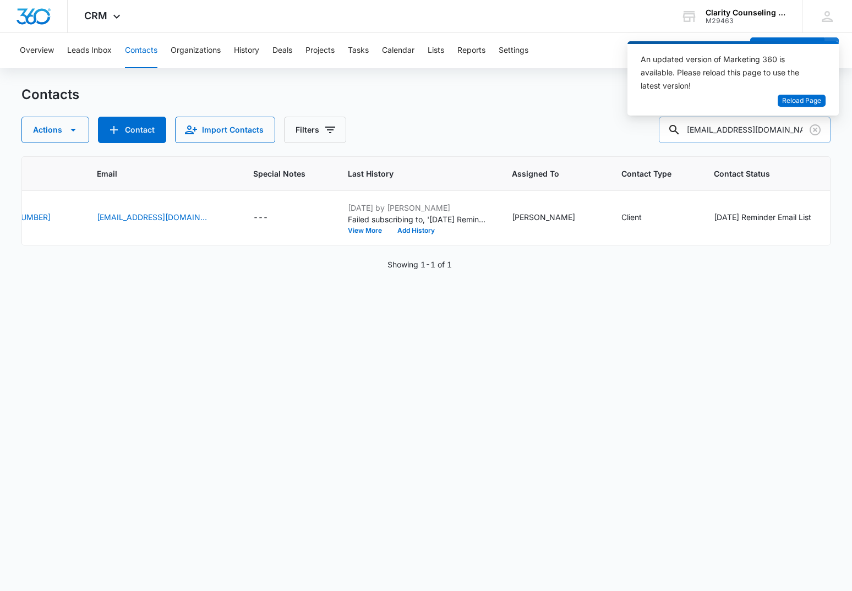
click at [812, 131] on icon "Clear" at bounding box center [814, 129] width 13 height 13
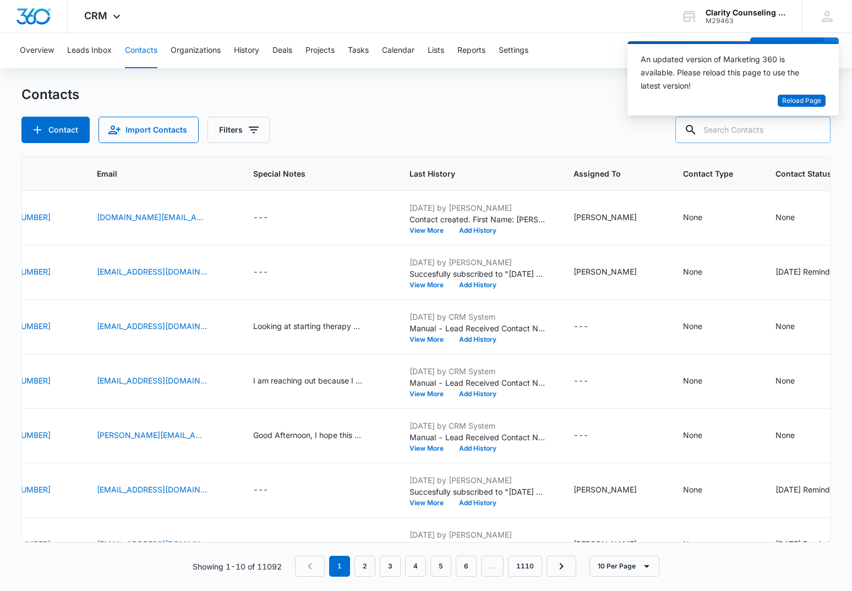
paste input "[PERSON_NAME][EMAIL_ADDRESS][PERSON_NAME][PERSON_NAME][DOMAIN_NAME]"
type input "[PERSON_NAME][EMAIL_ADDRESS][PERSON_NAME][PERSON_NAME][DOMAIN_NAME]"
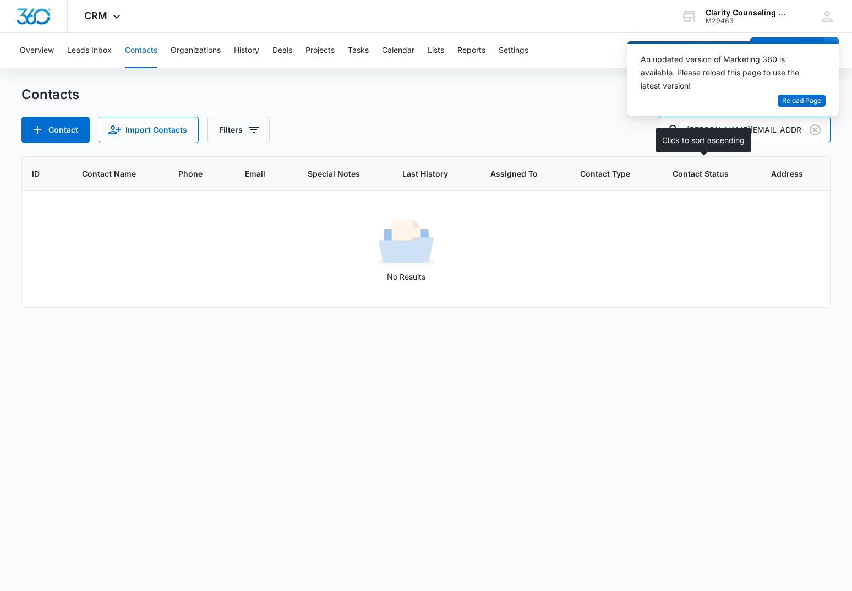
scroll to position [0, 0]
click at [67, 136] on button "Contact" at bounding box center [55, 130] width 68 height 26
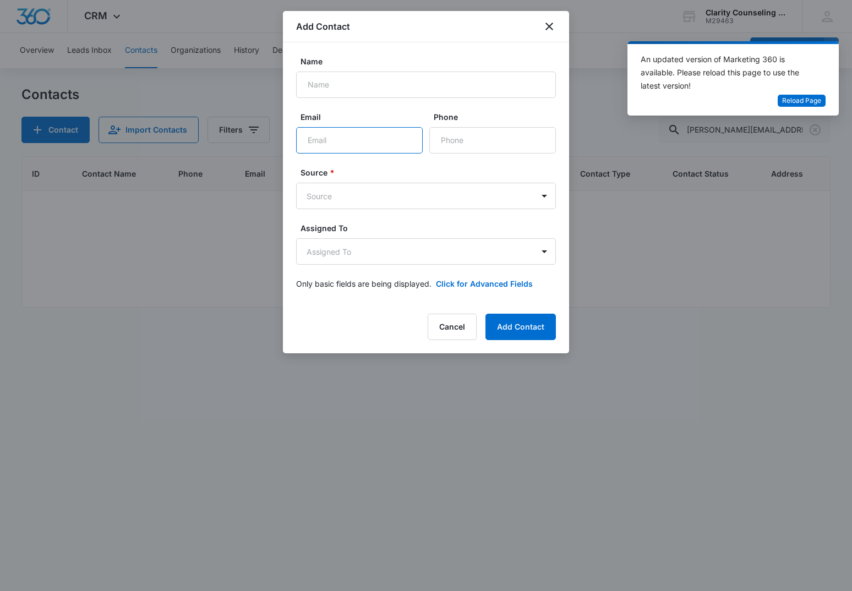
paste input "[PERSON_NAME][EMAIL_ADDRESS][PERSON_NAME][PERSON_NAME][DOMAIN_NAME]"
type input "[PERSON_NAME][EMAIL_ADDRESS][PERSON_NAME][PERSON_NAME][DOMAIN_NAME]"
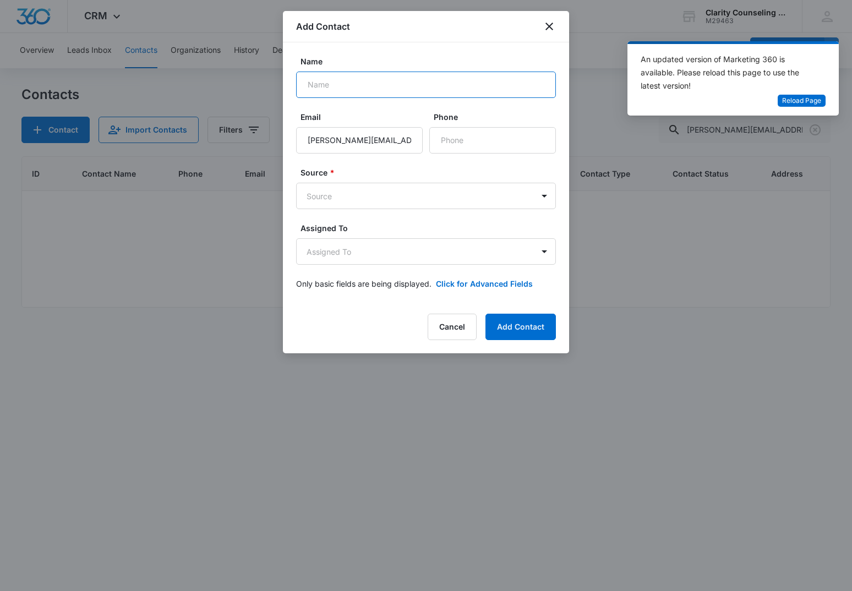
paste input "[PERSON_NAME]"
type input "[PERSON_NAME]"
paste input "[PHONE_NUMBER]"
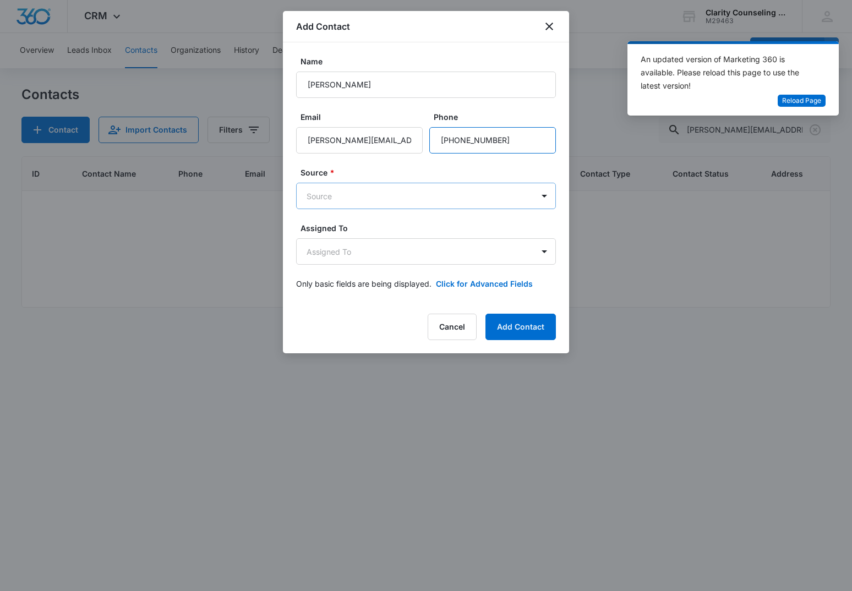
type input "[PHONE_NUMBER]"
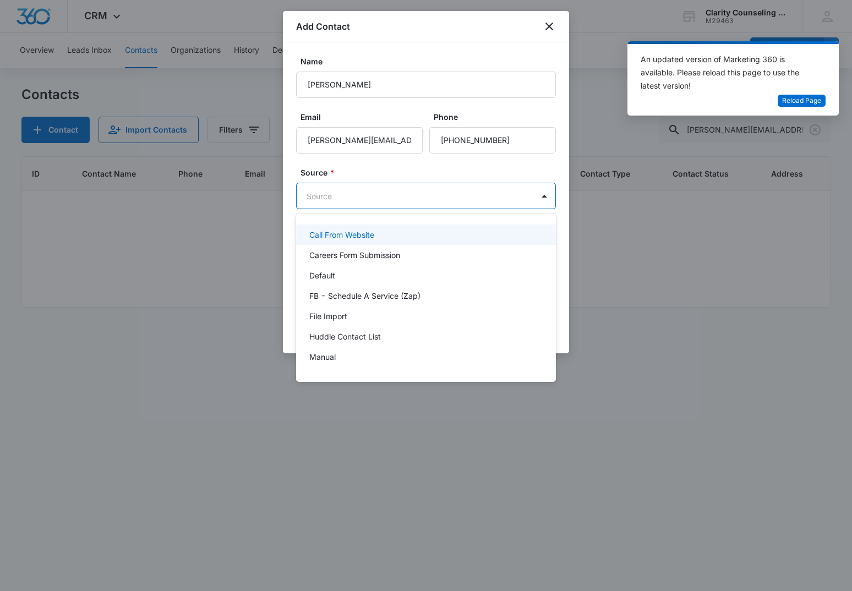
click at [408, 198] on body "CRM Apps Reputation Websites Forms CRM Email Social Content Ads Intelligence Fi…" at bounding box center [426, 295] width 852 height 591
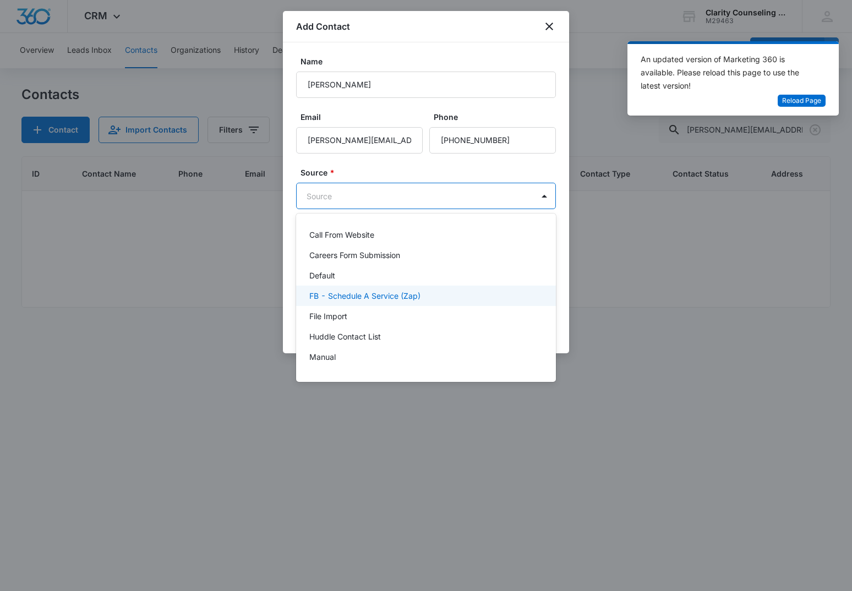
scroll to position [139, 0]
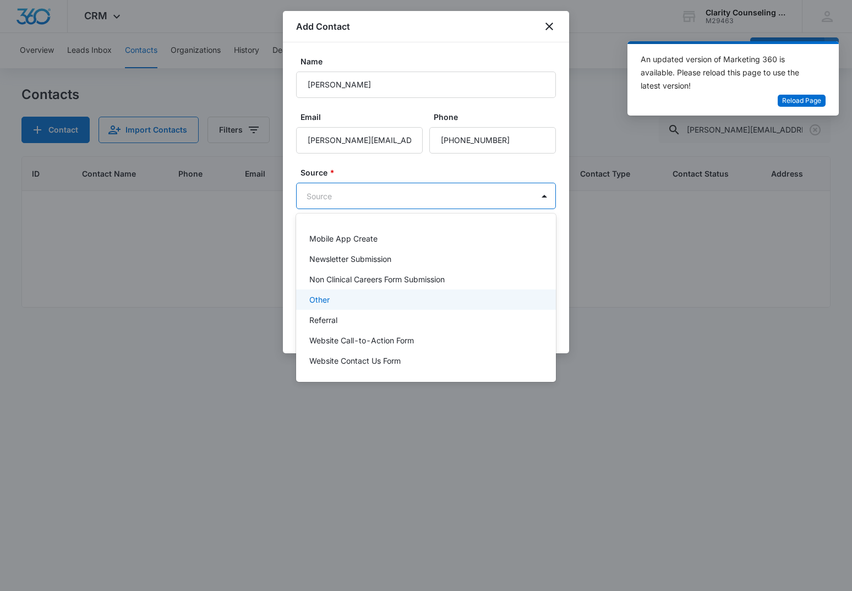
click at [362, 307] on div "Other" at bounding box center [426, 299] width 260 height 20
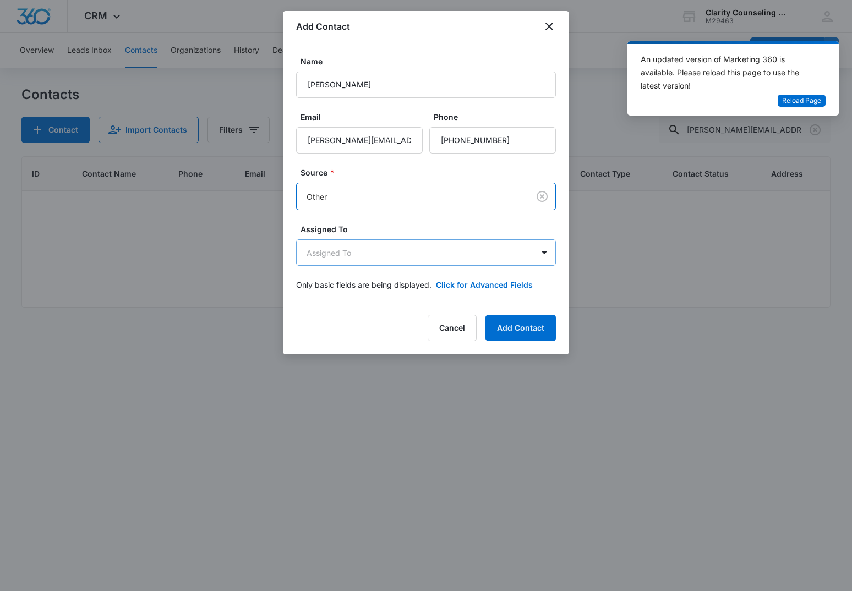
click at [382, 259] on body "CRM Apps Reputation Websites Forms CRM Email Social Content Ads Intelligence Fi…" at bounding box center [426, 295] width 852 height 591
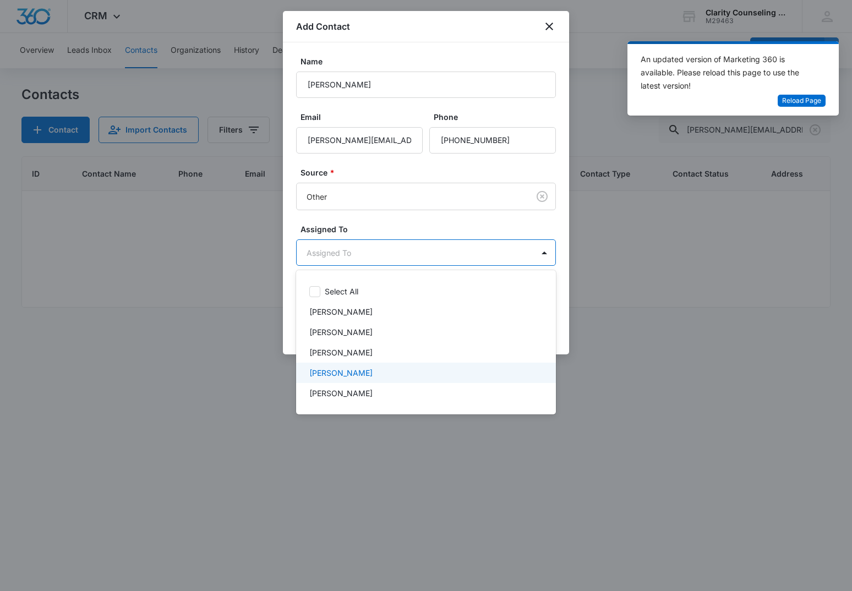
click at [368, 371] on p "[PERSON_NAME]" at bounding box center [340, 373] width 63 height 12
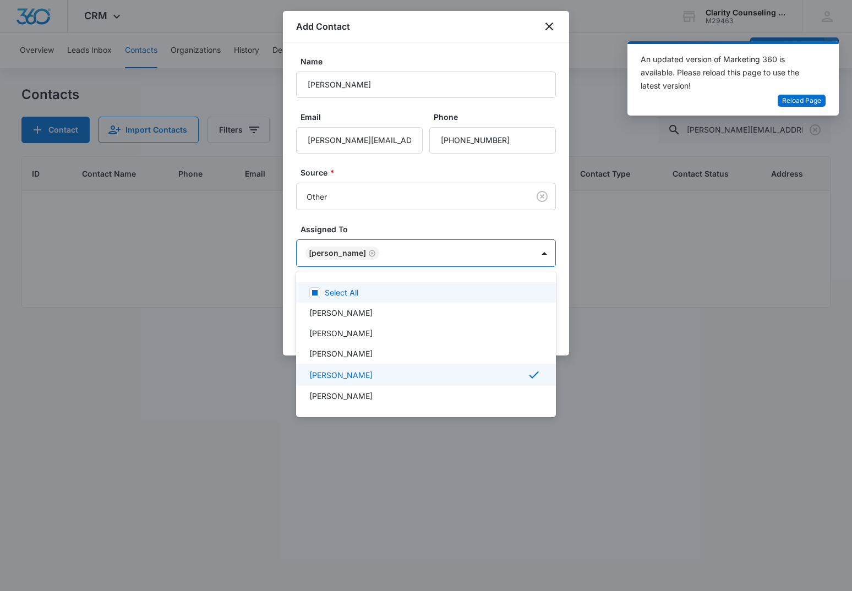
click at [411, 204] on div at bounding box center [426, 295] width 852 height 591
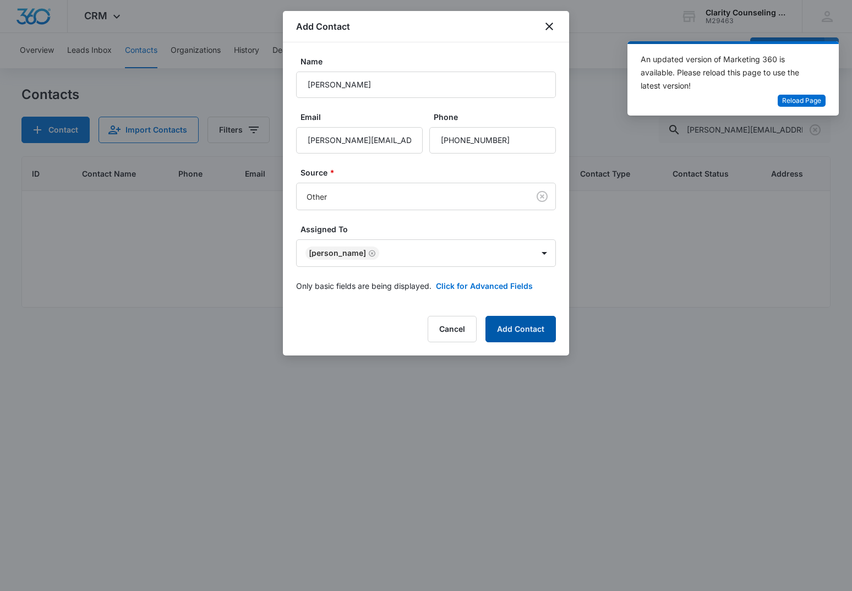
click at [508, 323] on button "Add Contact" at bounding box center [520, 329] width 70 height 26
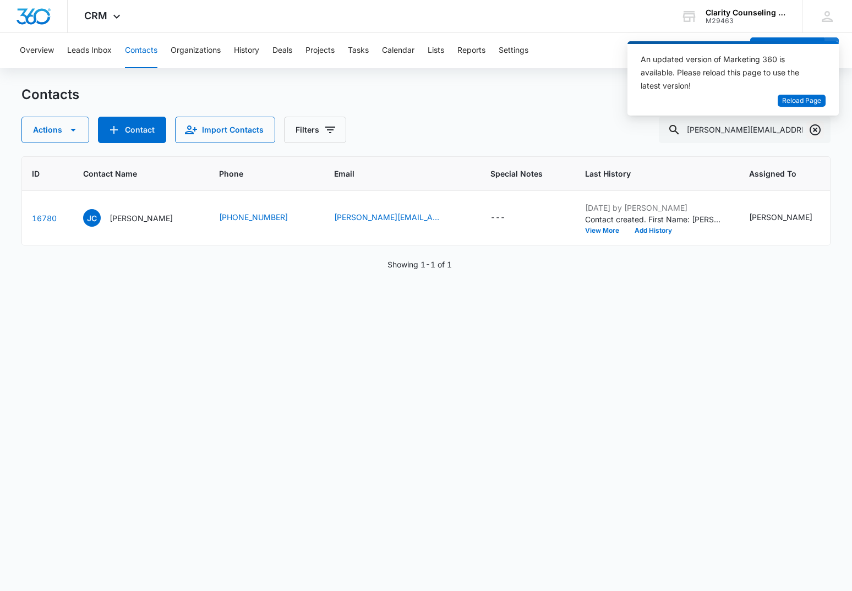
click at [812, 133] on icon "Clear" at bounding box center [814, 129] width 13 height 13
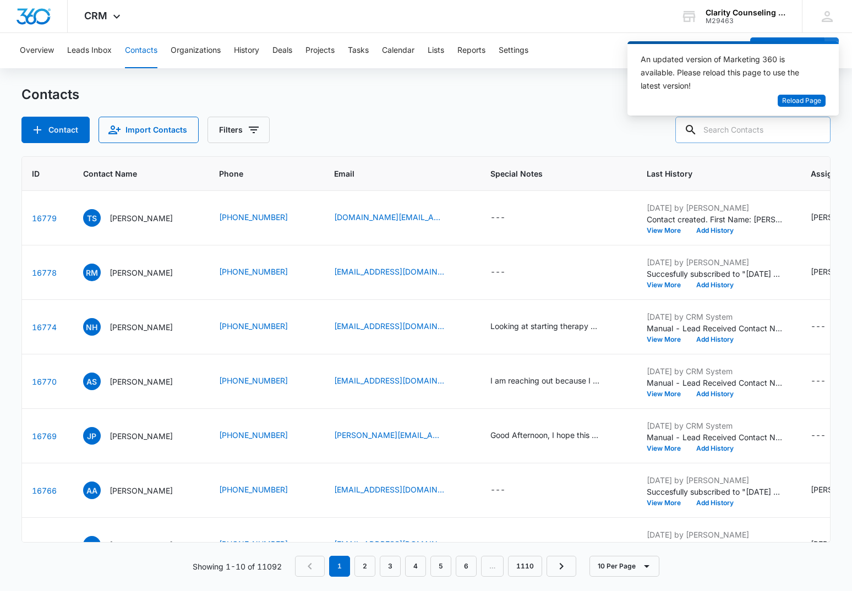
paste input "[EMAIL_ADDRESS][DOMAIN_NAME]"
type input "[EMAIL_ADDRESS][DOMAIN_NAME]"
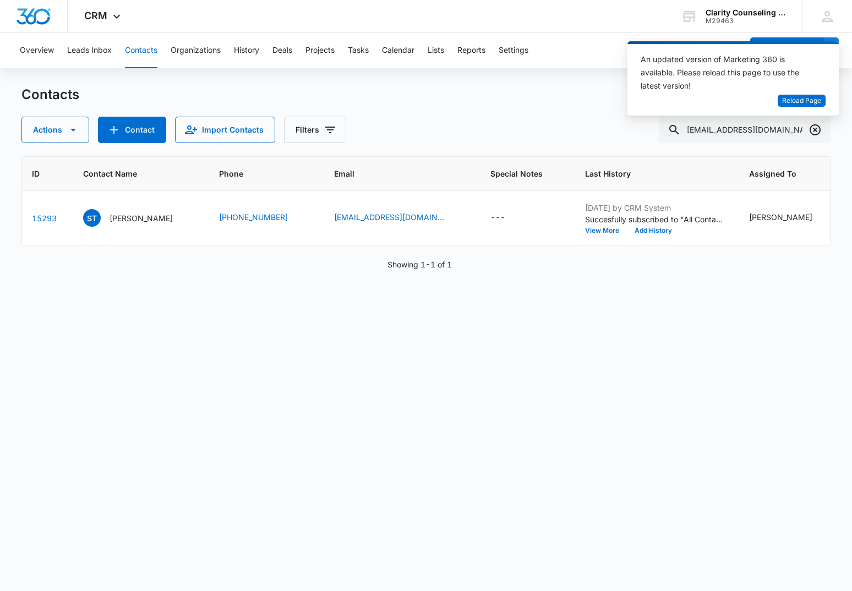
click at [815, 130] on icon "Clear" at bounding box center [815, 129] width 11 height 11
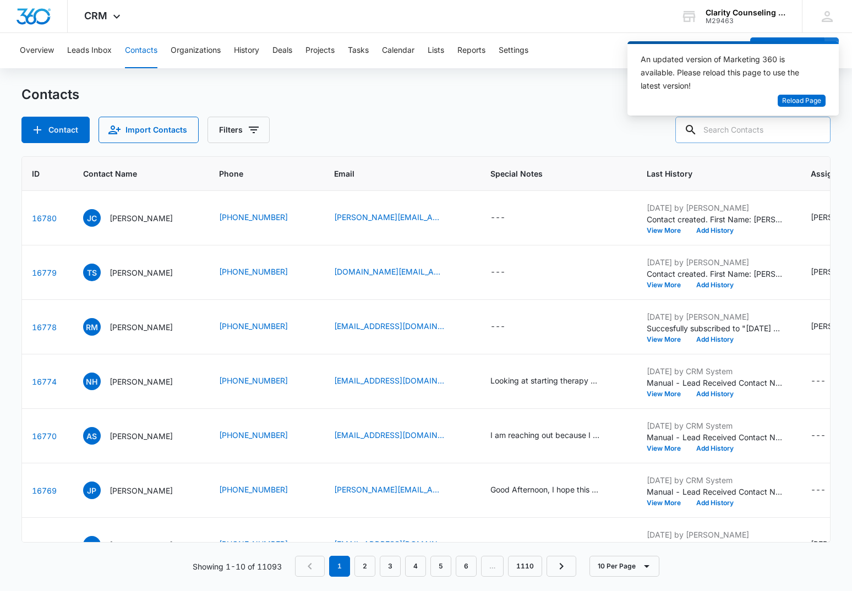
paste input "[EMAIL_ADDRESS][DOMAIN_NAME]"
type input "[EMAIL_ADDRESS][DOMAIN_NAME]"
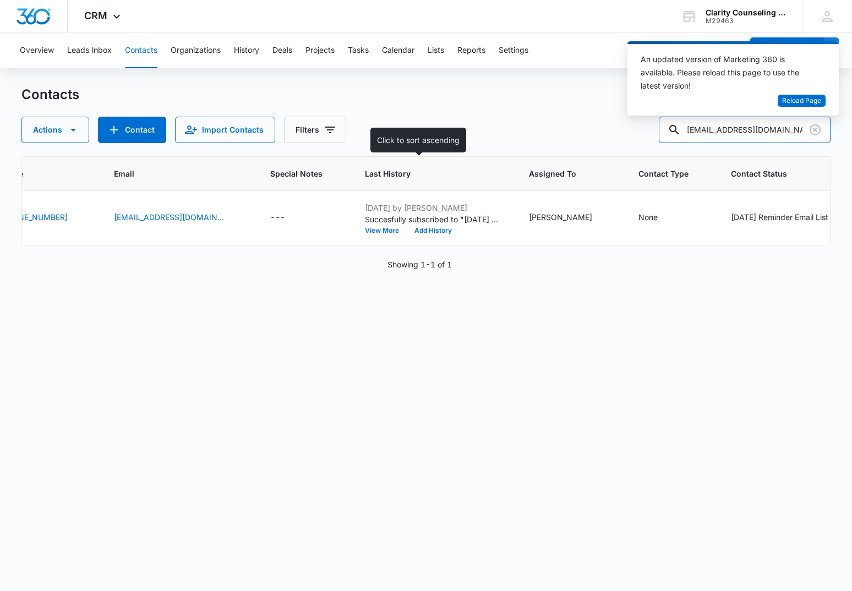
scroll to position [0, 267]
click at [818, 134] on icon "Clear" at bounding box center [815, 129] width 11 height 11
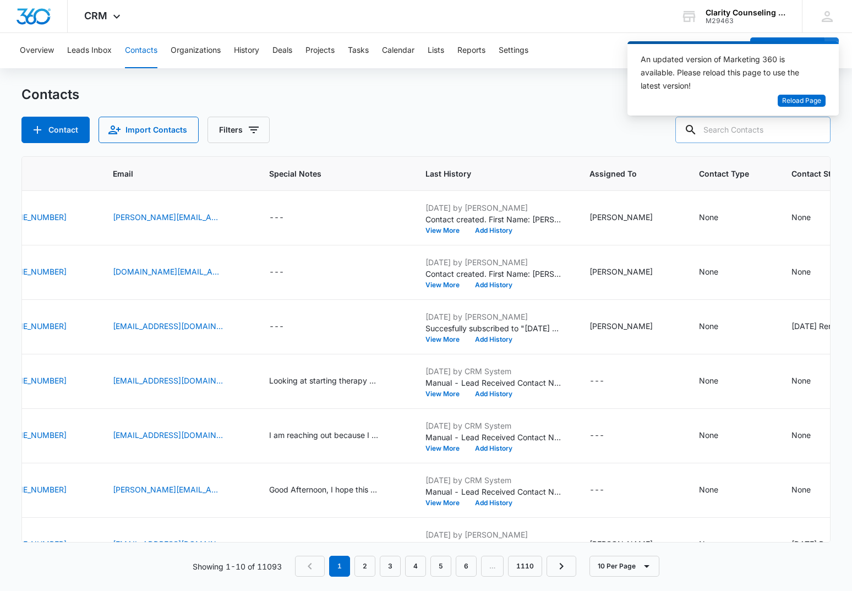
paste input "[EMAIL_ADDRESS][DOMAIN_NAME]"
type input "[EMAIL_ADDRESS][DOMAIN_NAME]"
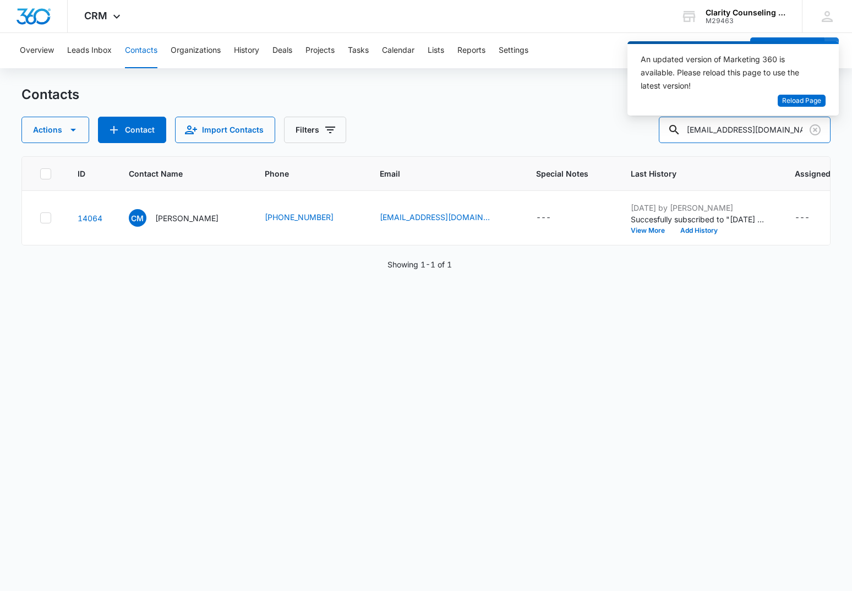
scroll to position [0, 0]
click at [822, 129] on icon "Clear" at bounding box center [814, 129] width 13 height 13
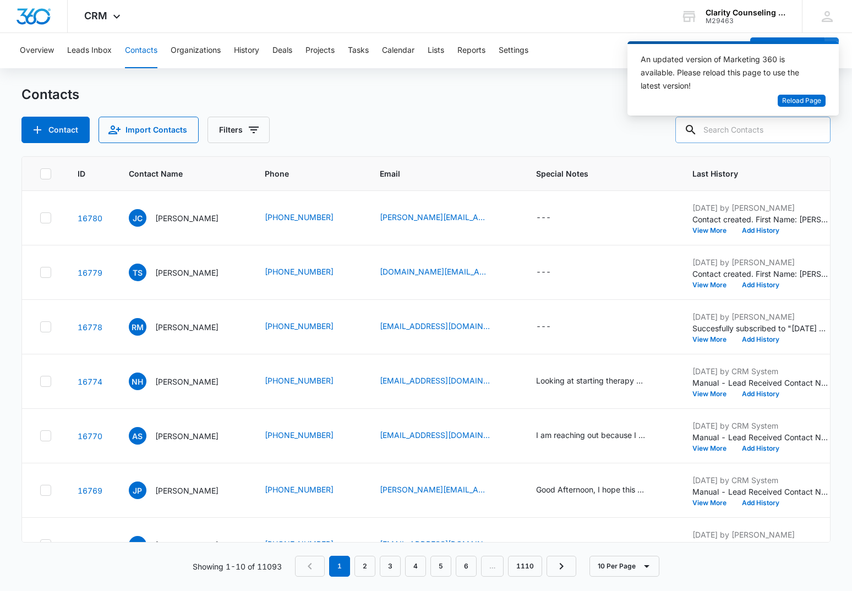
paste input "[EMAIL_ADDRESS][DOMAIN_NAME]"
type input "[EMAIL_ADDRESS][DOMAIN_NAME]"
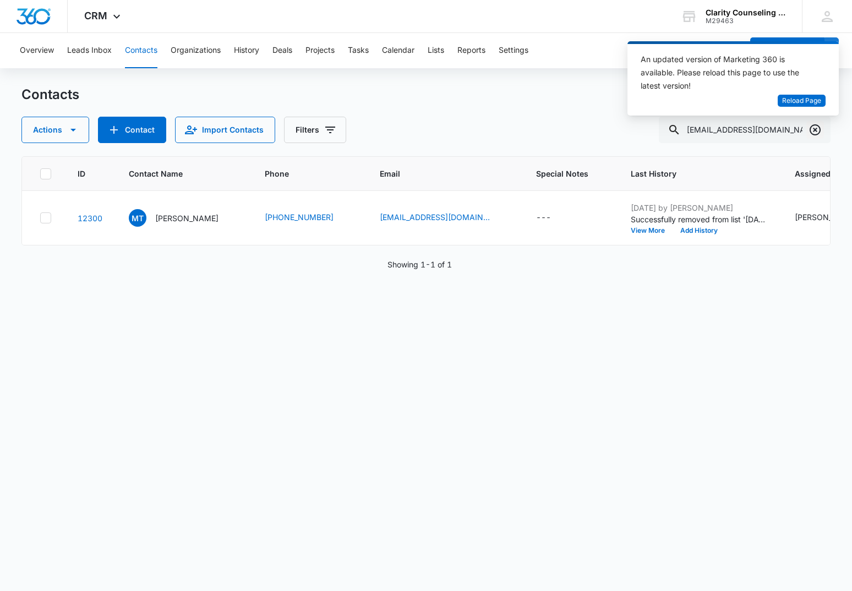
click at [819, 130] on icon "Clear" at bounding box center [814, 129] width 13 height 13
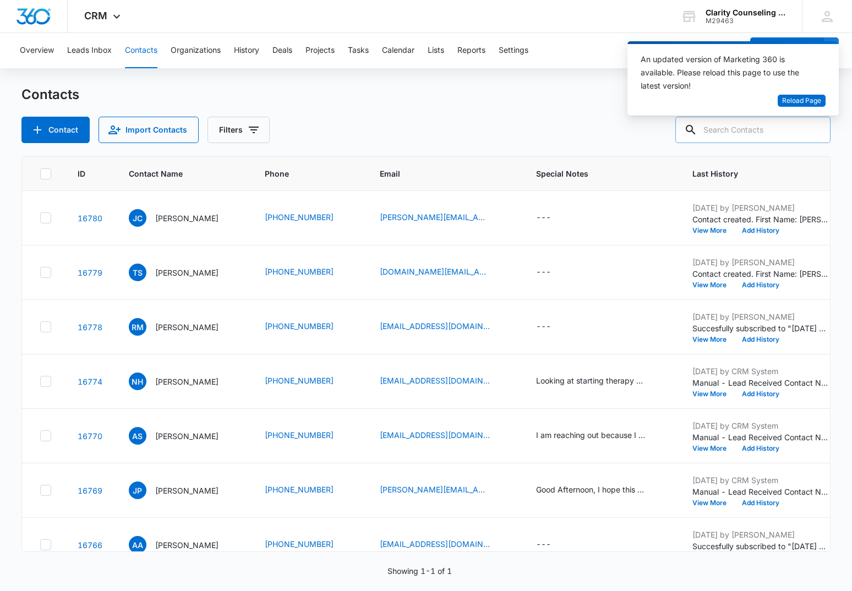
drag, startPoint x: 819, startPoint y: 130, endPoint x: 696, endPoint y: 131, distance: 123.3
click at [819, 130] on div at bounding box center [815, 130] width 18 height 26
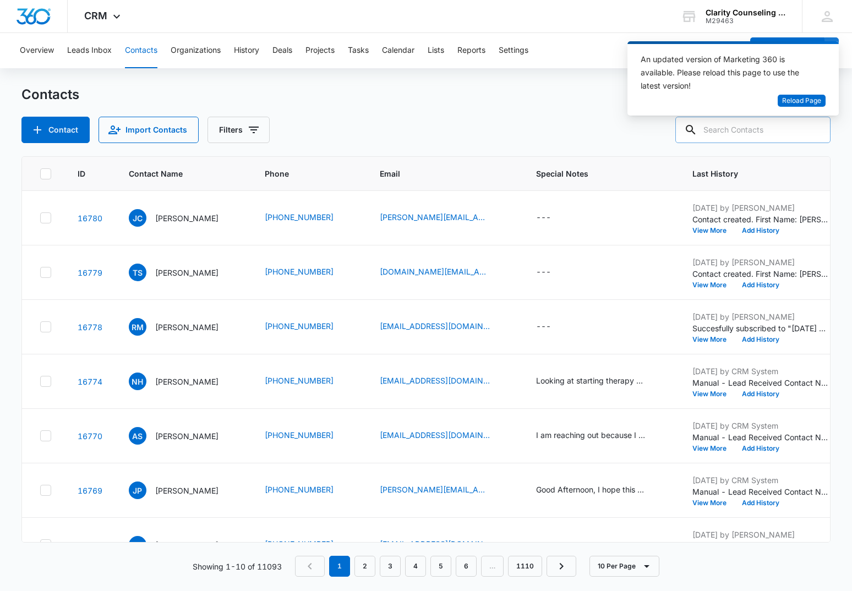
drag, startPoint x: 696, startPoint y: 131, endPoint x: 761, endPoint y: 129, distance: 65.5
click at [780, 128] on div at bounding box center [752, 130] width 155 height 26
paste input "[EMAIL_ADDRESS][DOMAIN_NAME]"
type input "[EMAIL_ADDRESS][DOMAIN_NAME]"
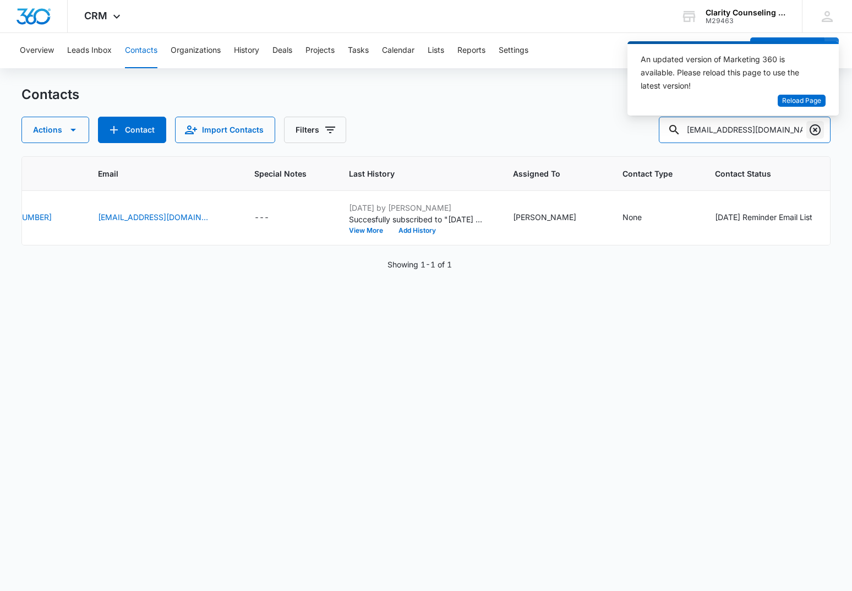
scroll to position [1, 0]
click at [821, 132] on icon "Clear" at bounding box center [814, 129] width 13 height 13
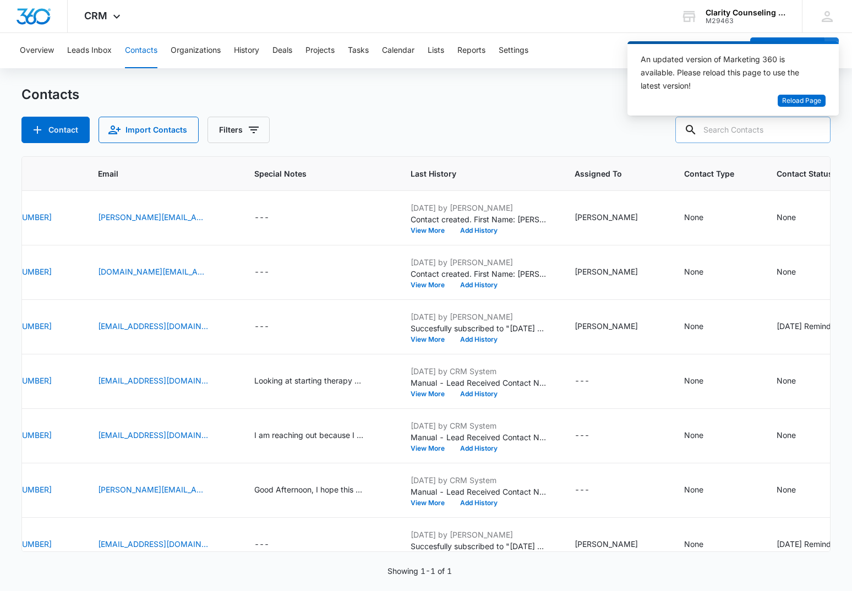
drag, startPoint x: 821, startPoint y: 132, endPoint x: 802, endPoint y: 135, distance: 19.5
click at [821, 132] on div at bounding box center [815, 130] width 18 height 26
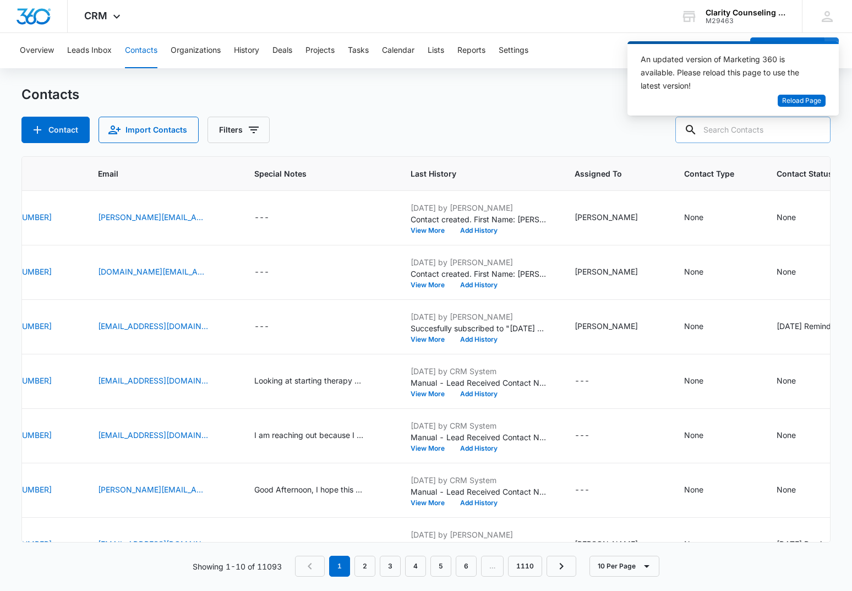
scroll to position [0, 1]
paste input "[EMAIL_ADDRESS][DOMAIN_NAME]"
type input "[EMAIL_ADDRESS][DOMAIN_NAME]"
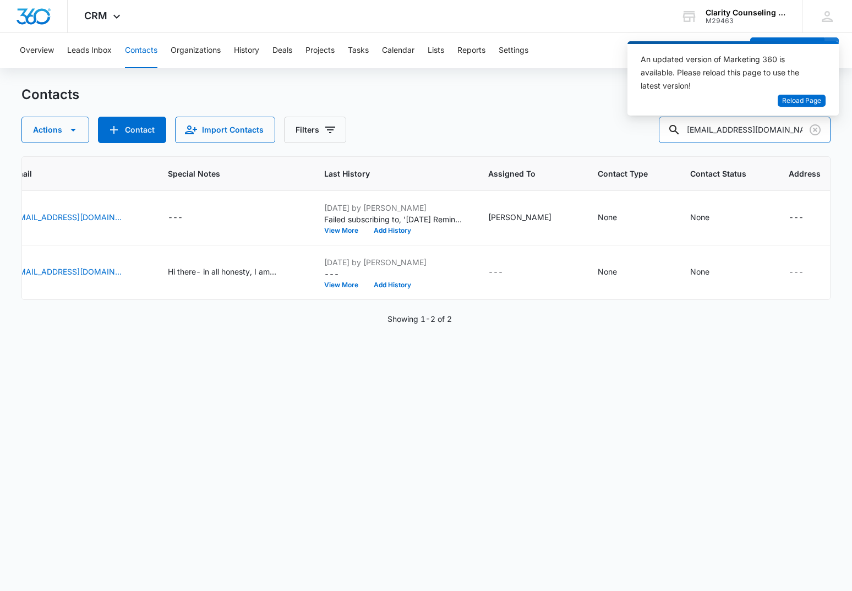
scroll to position [0, 367]
click at [812, 127] on icon "Clear" at bounding box center [814, 129] width 13 height 13
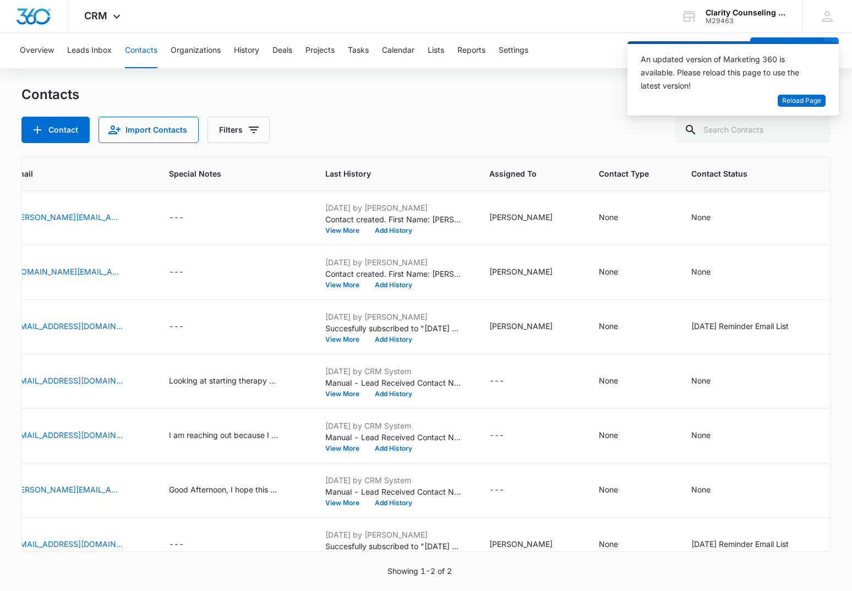
click at [812, 127] on div at bounding box center [815, 130] width 18 height 26
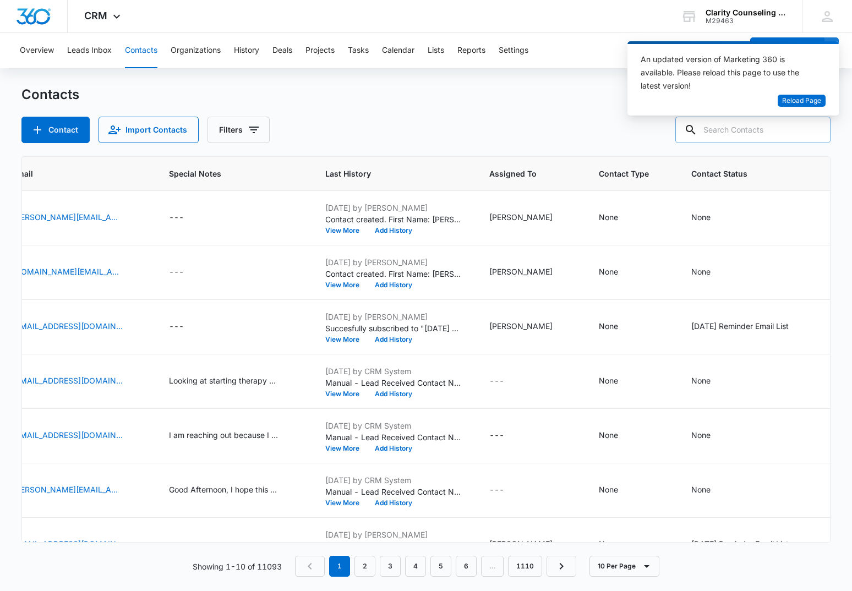
scroll to position [0, 1]
paste input "[EMAIL_ADDRESS][DOMAIN_NAME]"
type input "[EMAIL_ADDRESS][DOMAIN_NAME]"
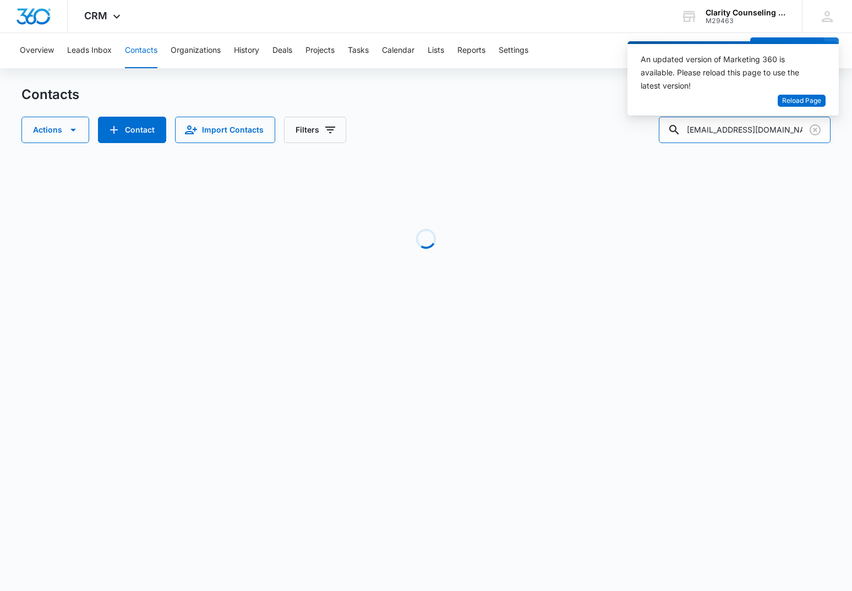
scroll to position [0, 0]
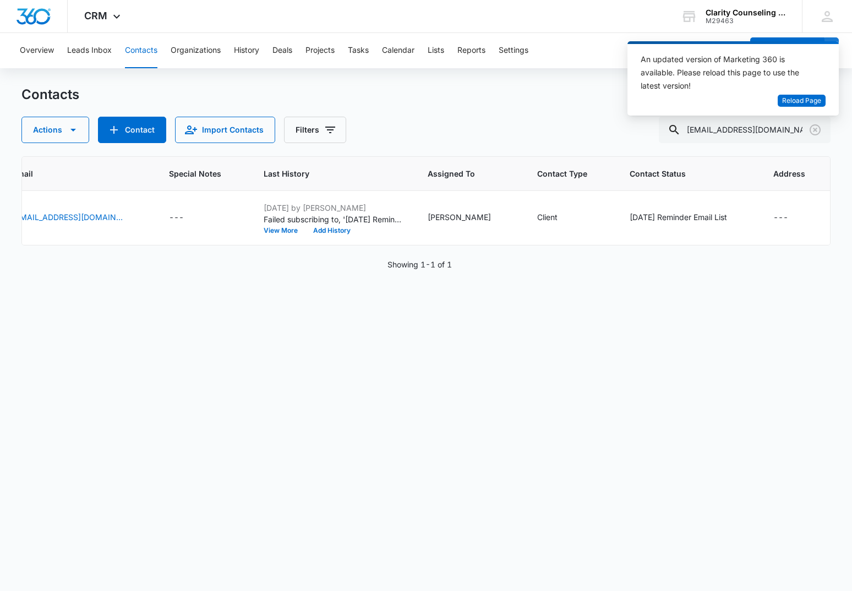
click at [819, 127] on icon "Clear" at bounding box center [815, 129] width 11 height 11
click at [819, 127] on div at bounding box center [815, 130] width 18 height 26
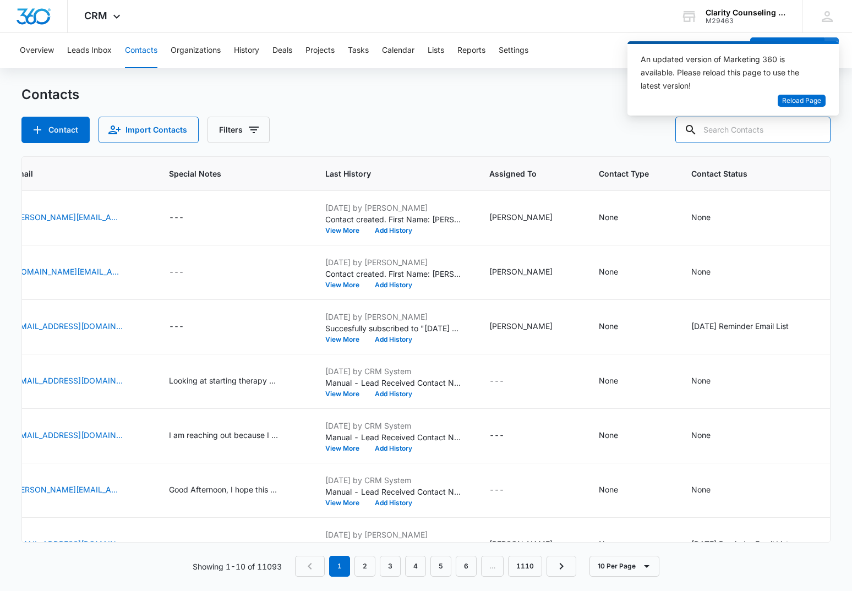
click at [729, 138] on input "text" at bounding box center [752, 130] width 155 height 26
paste input "[EMAIL_ADDRESS][DOMAIN_NAME]"
type input "[EMAIL_ADDRESS][DOMAIN_NAME]"
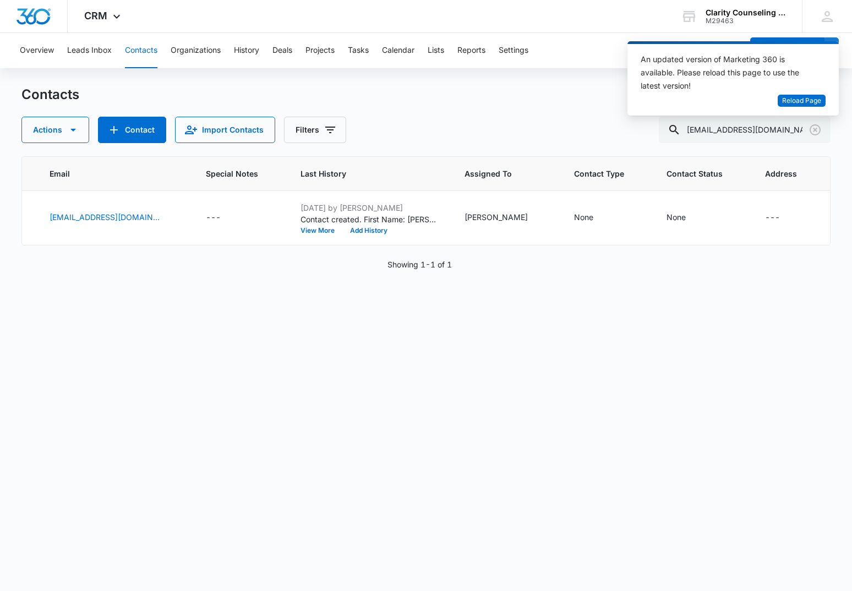
scroll to position [0, 283]
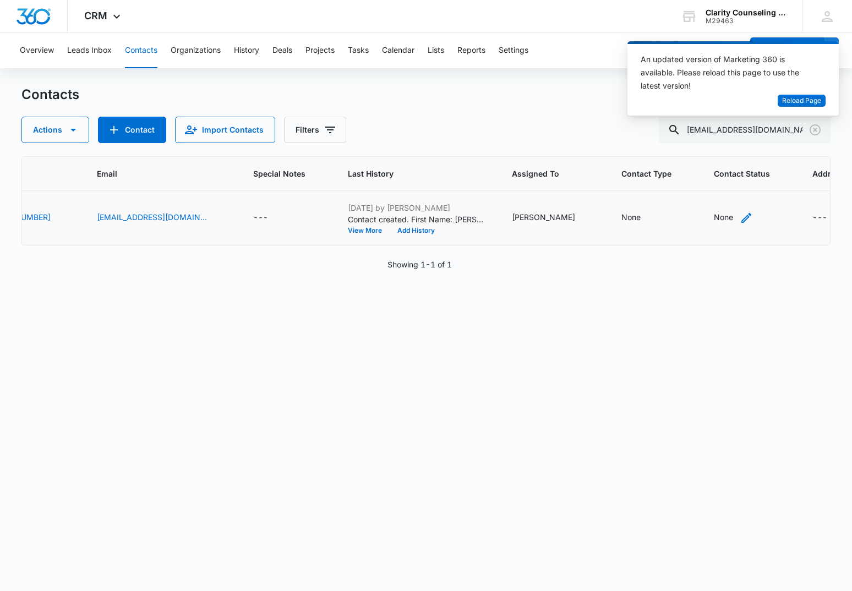
click at [714, 218] on div "None" at bounding box center [723, 217] width 19 height 12
click at [688, 138] on div at bounding box center [688, 138] width 114 height 26
click at [689, 150] on div "Contact Status" at bounding box center [675, 148] width 54 height 12
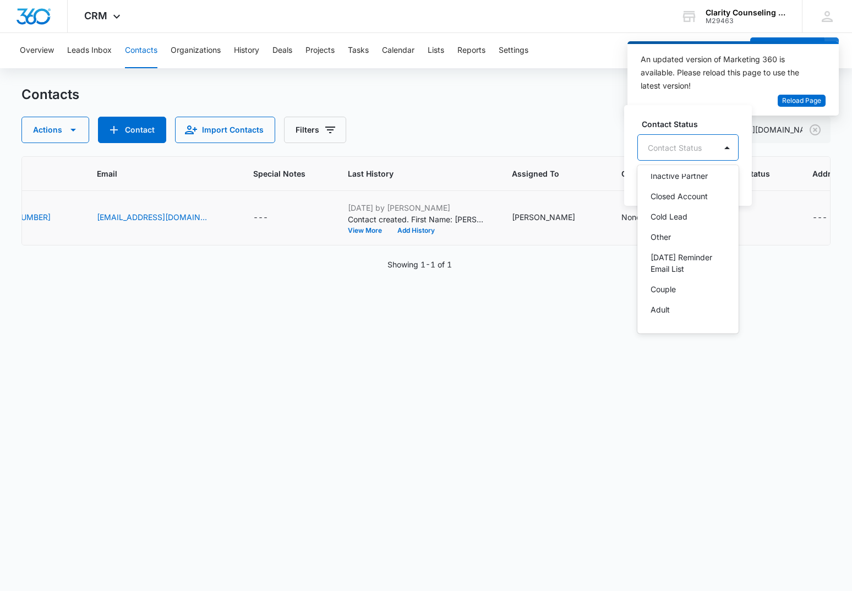
scroll to position [140, 0]
click at [691, 240] on div "[DATE] Reminder Email List" at bounding box center [687, 256] width 101 height 32
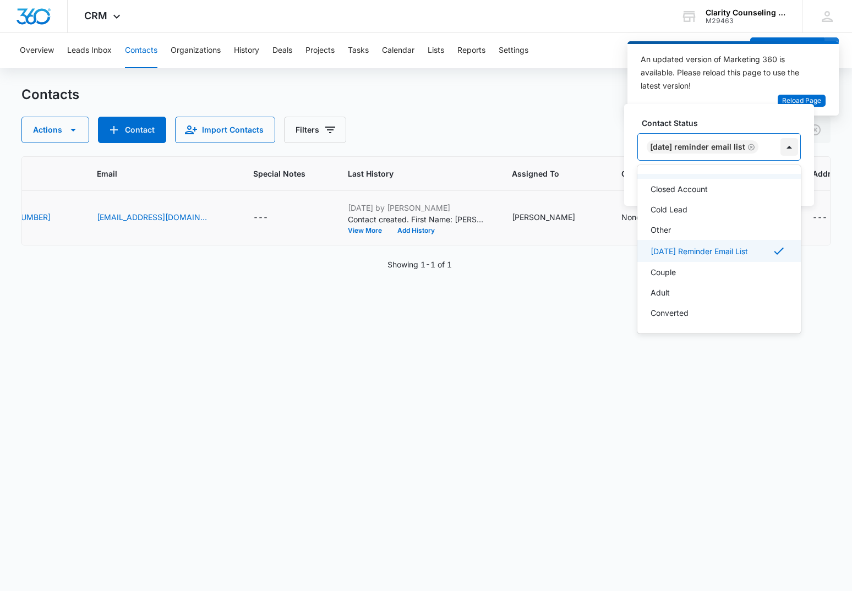
click at [798, 145] on div at bounding box center [789, 147] width 18 height 18
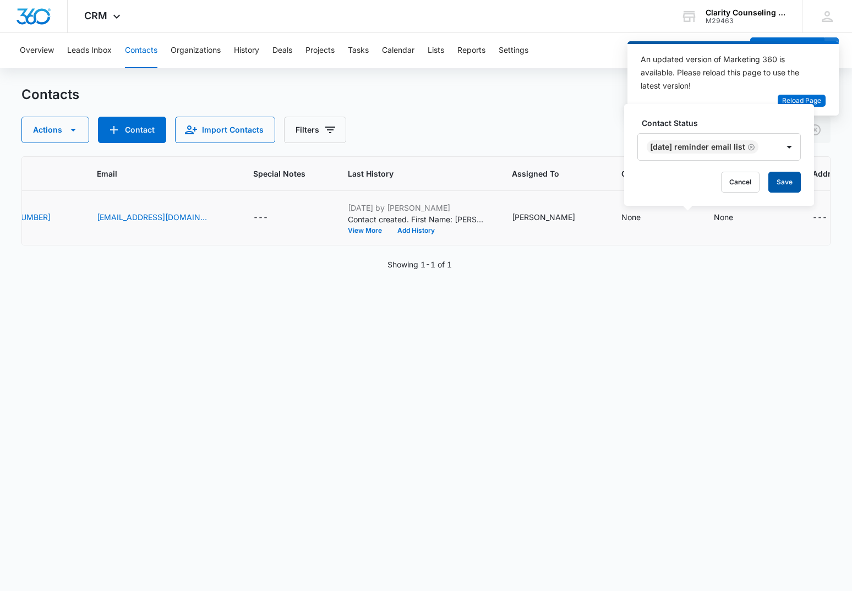
click at [794, 175] on button "Save" at bounding box center [784, 182] width 32 height 21
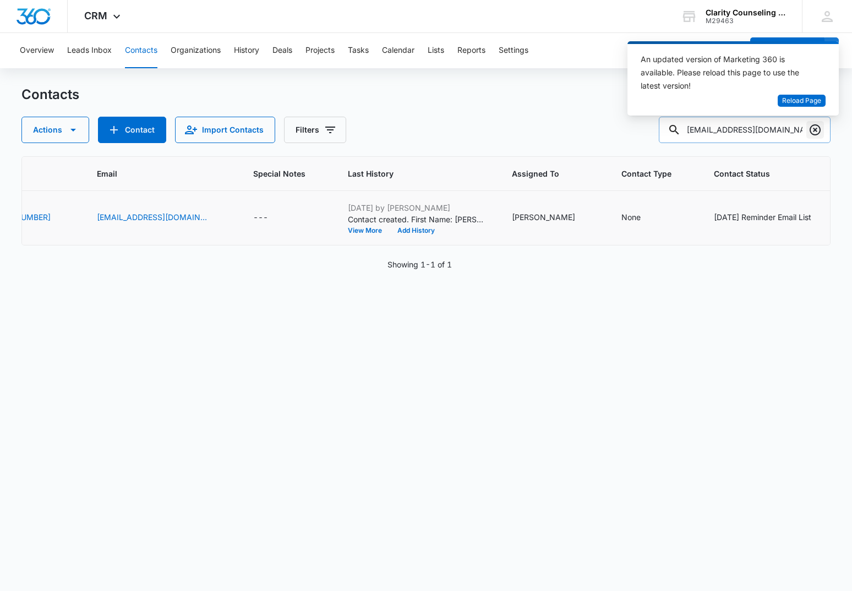
click at [819, 133] on icon "Clear" at bounding box center [815, 129] width 11 height 11
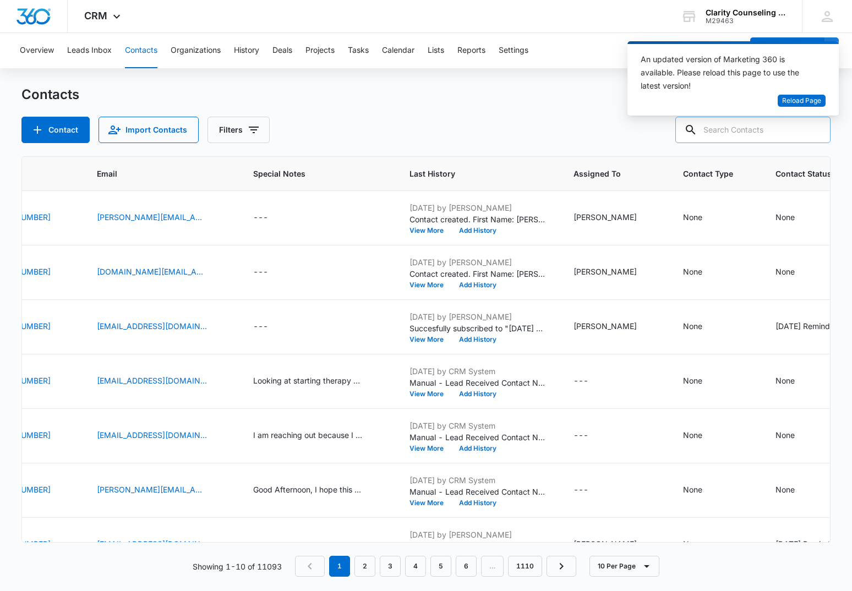
paste input "[EMAIL_ADDRESS][DOMAIN_NAME]"
type input "[EMAIL_ADDRESS][DOMAIN_NAME]"
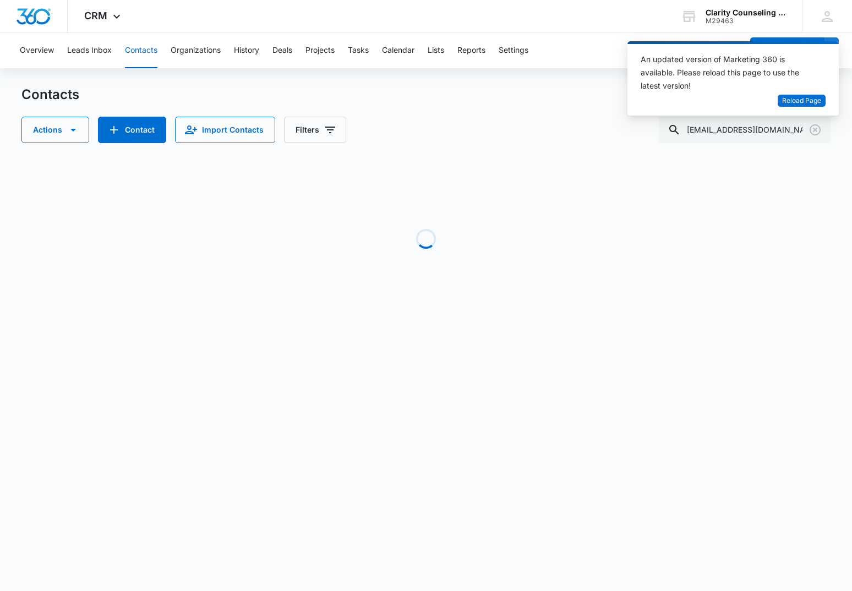
scroll to position [0, 275]
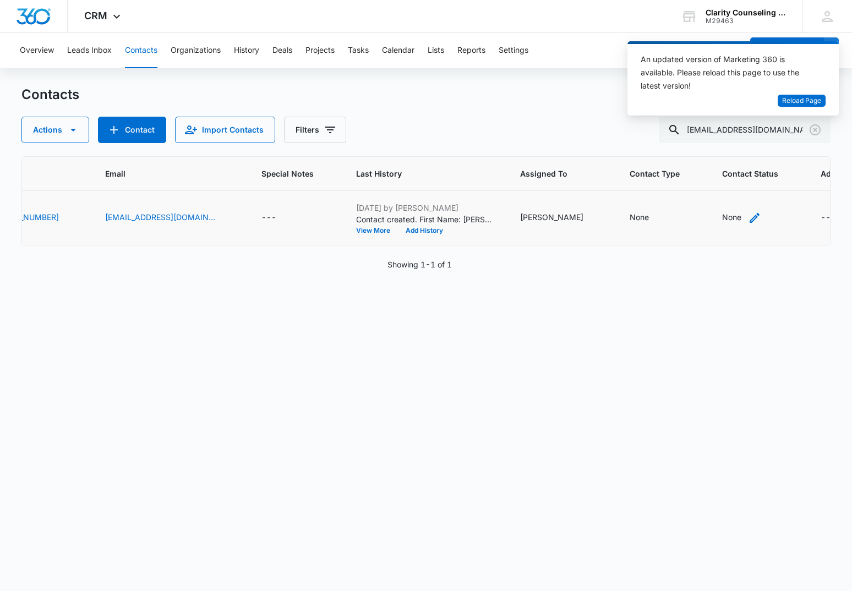
click at [722, 214] on div "None" at bounding box center [731, 217] width 19 height 12
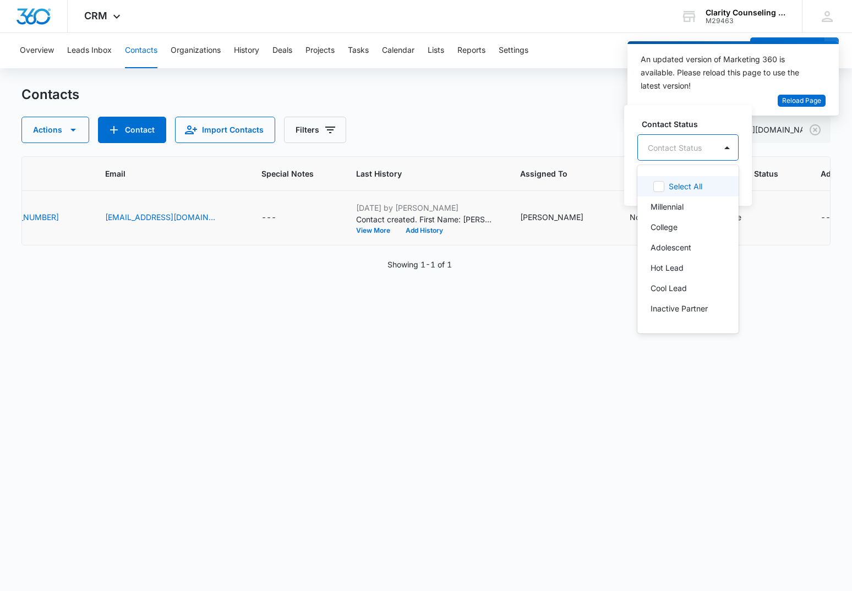
click at [679, 147] on div "Contact Status" at bounding box center [675, 148] width 54 height 12
click at [670, 218] on p "[DATE] Reminder Email List" at bounding box center [687, 225] width 73 height 23
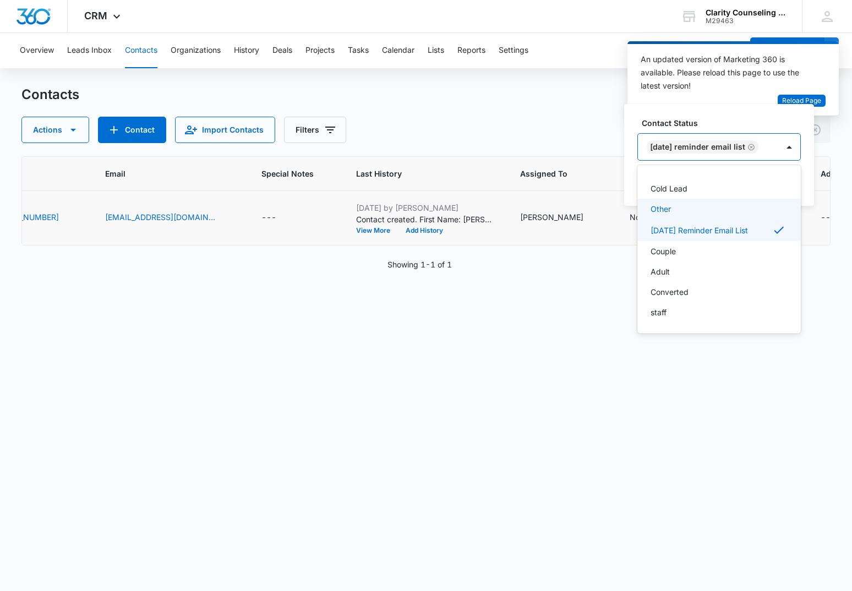
scroll to position [161, 0]
click at [798, 151] on div at bounding box center [789, 147] width 18 height 18
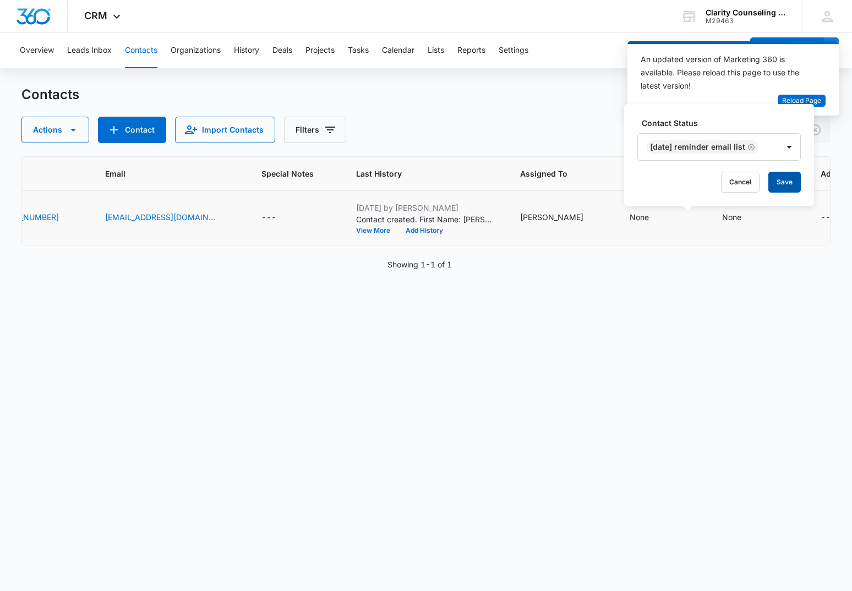
click at [794, 179] on button "Save" at bounding box center [784, 182] width 32 height 21
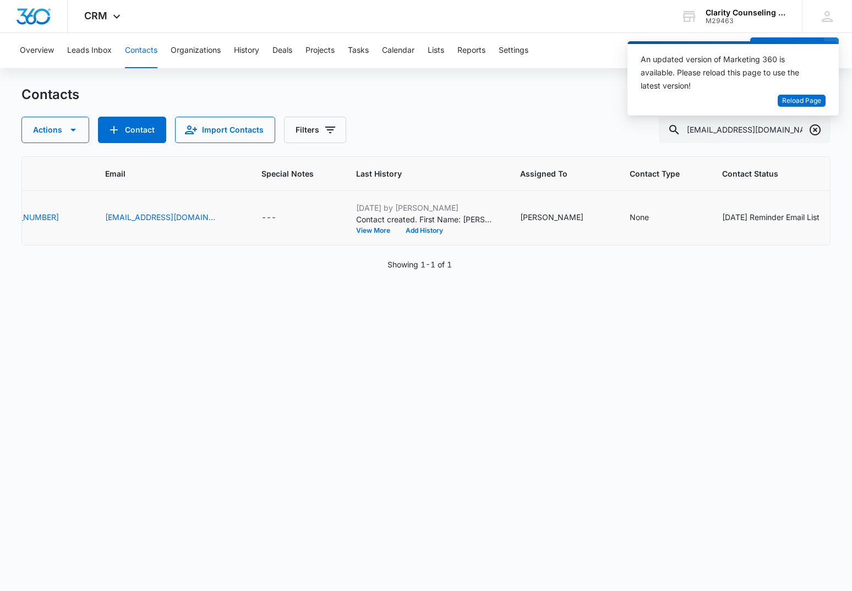
click at [812, 129] on icon "Clear" at bounding box center [814, 129] width 13 height 13
click at [812, 129] on div at bounding box center [815, 130] width 18 height 26
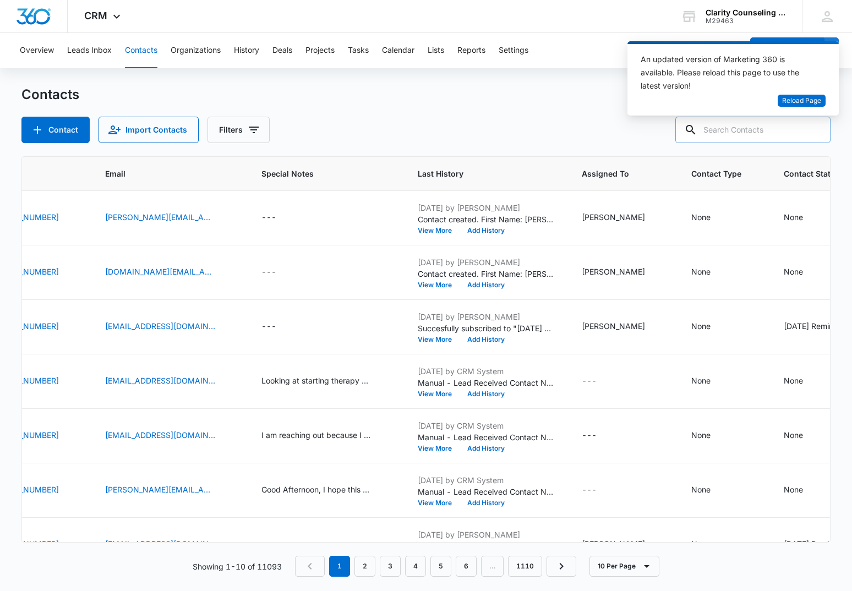
paste input "[EMAIL_ADDRESS][DOMAIN_NAME]"
type input "[EMAIL_ADDRESS][DOMAIN_NAME]"
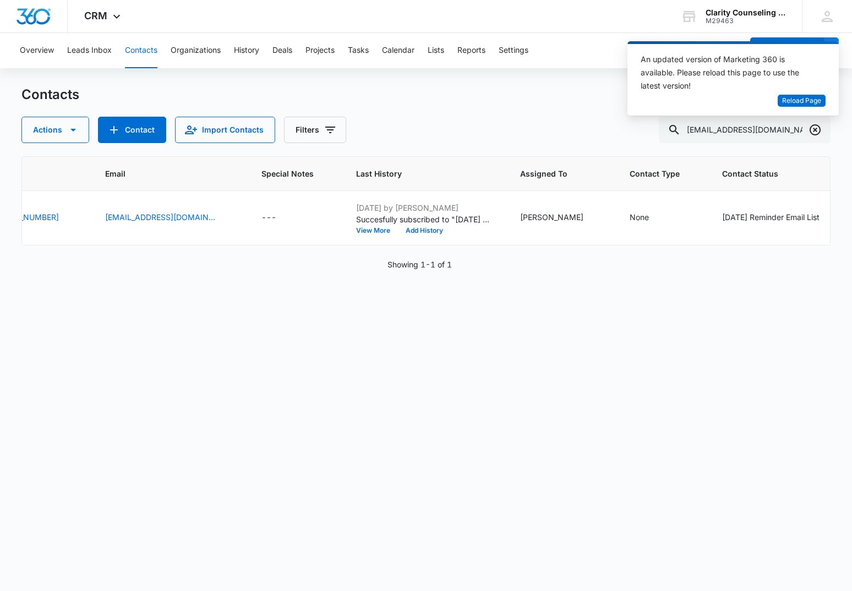
click at [817, 128] on icon "Clear" at bounding box center [815, 129] width 11 height 11
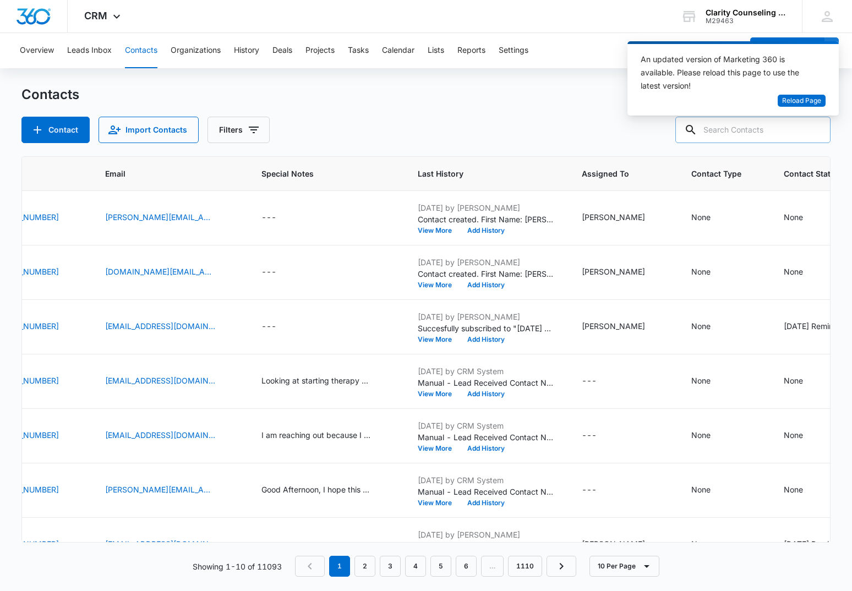
paste input "[EMAIL_ADDRESS][DOMAIN_NAME]"
type input "[EMAIL_ADDRESS][DOMAIN_NAME]"
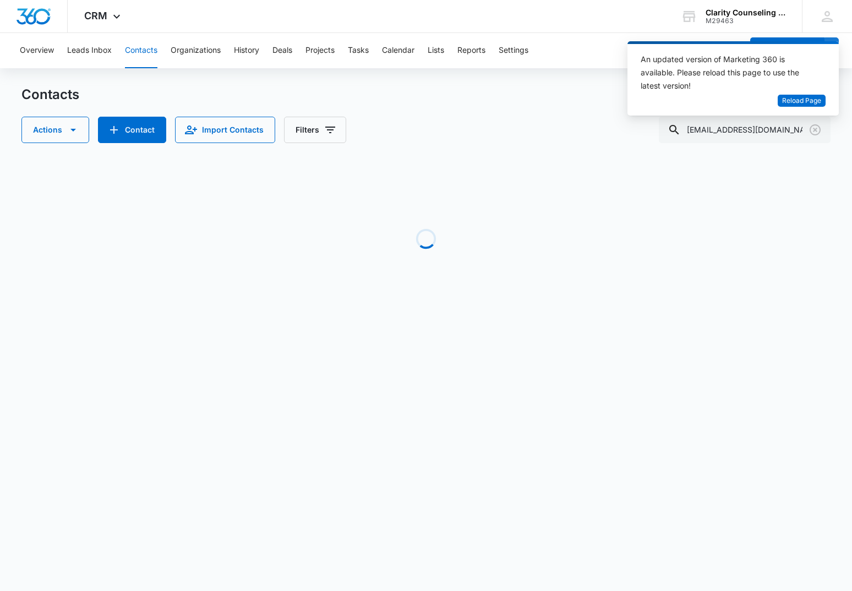
scroll to position [0, 46]
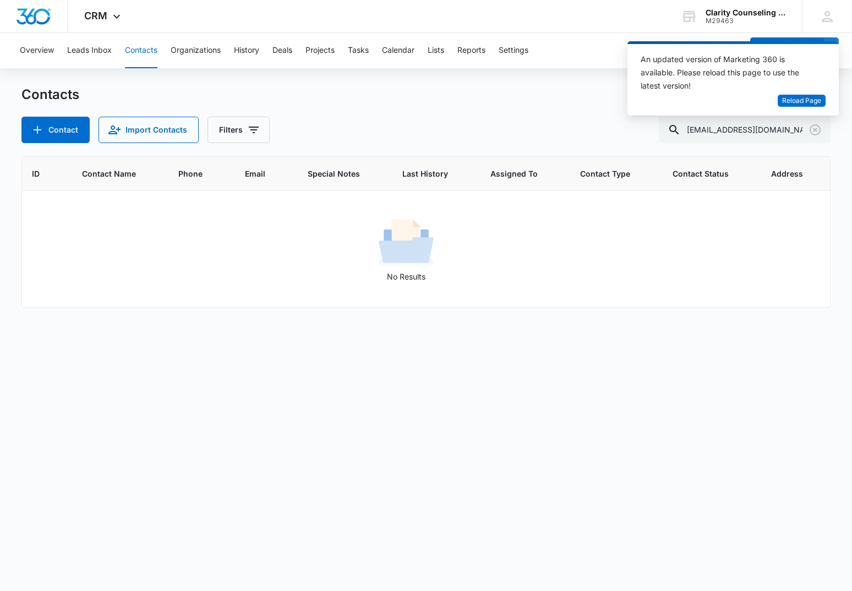
click at [61, 146] on div "Contacts Contact Import Contacts Filters [EMAIL_ADDRESS][DOMAIN_NAME] ID Contac…" at bounding box center [426, 338] width 810 height 504
click at [64, 135] on button "Contact" at bounding box center [55, 130] width 68 height 26
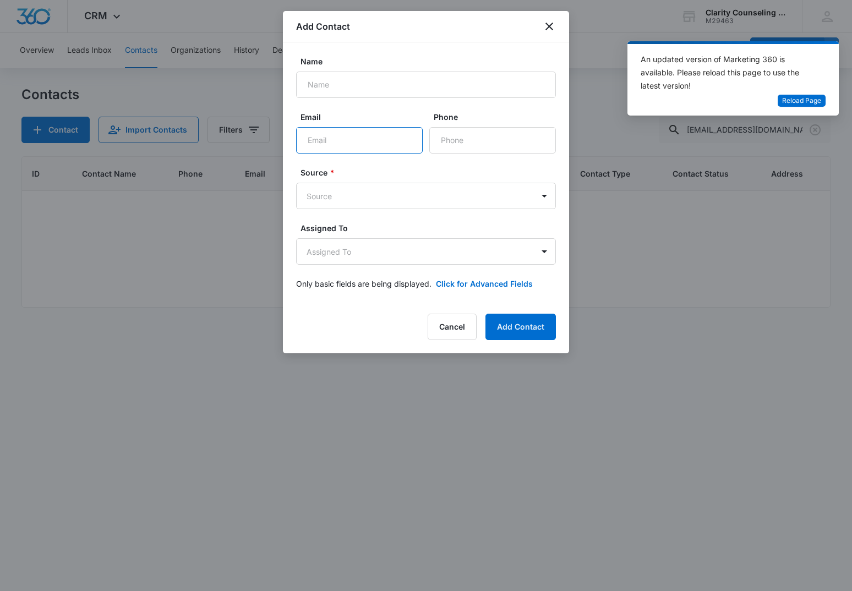
paste input "[EMAIL_ADDRESS][DOMAIN_NAME]"
type input "[EMAIL_ADDRESS][DOMAIN_NAME]"
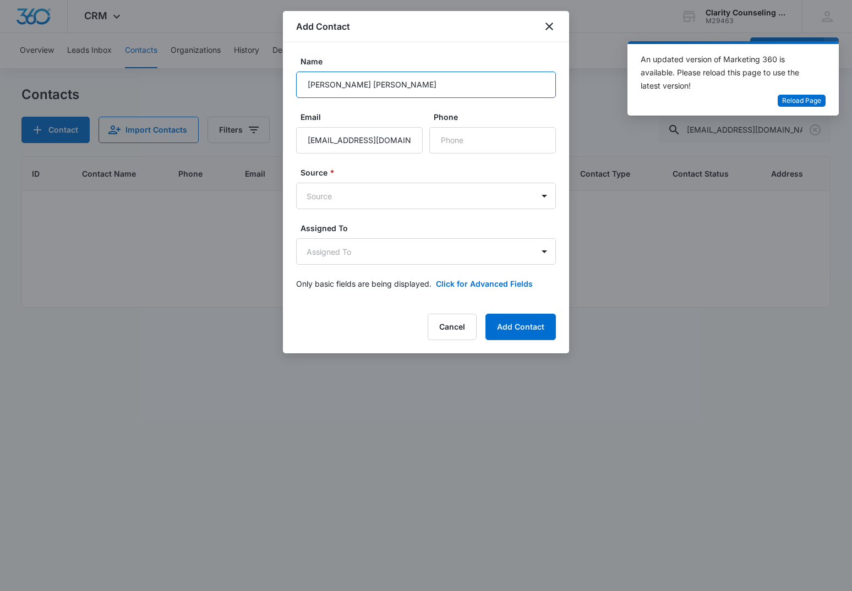
scroll to position [1, 0]
click at [316, 85] on input "[PERSON_NAME] [PERSON_NAME]" at bounding box center [426, 85] width 260 height 26
type input "[PERSON_NAME]"
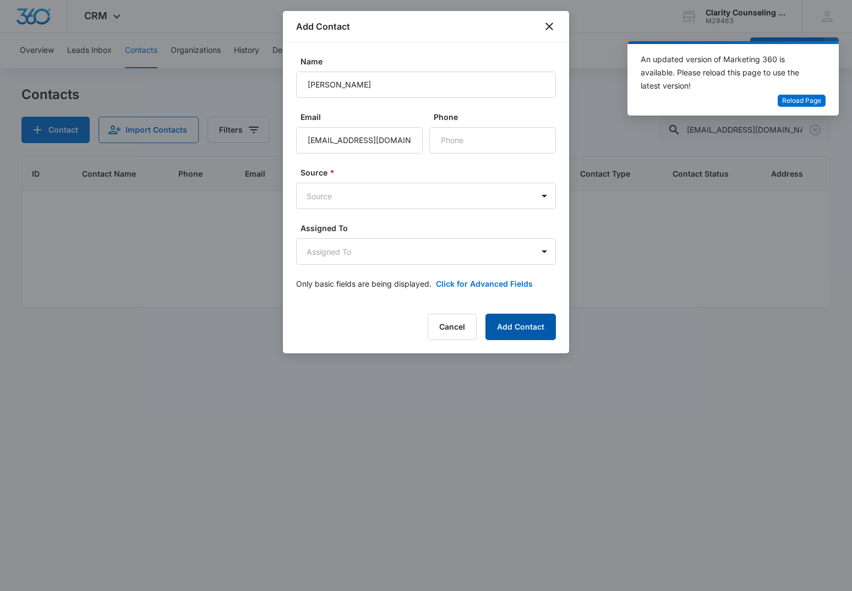
click at [529, 337] on button "Add Contact" at bounding box center [520, 327] width 70 height 26
